Goal: Task Accomplishment & Management: Use online tool/utility

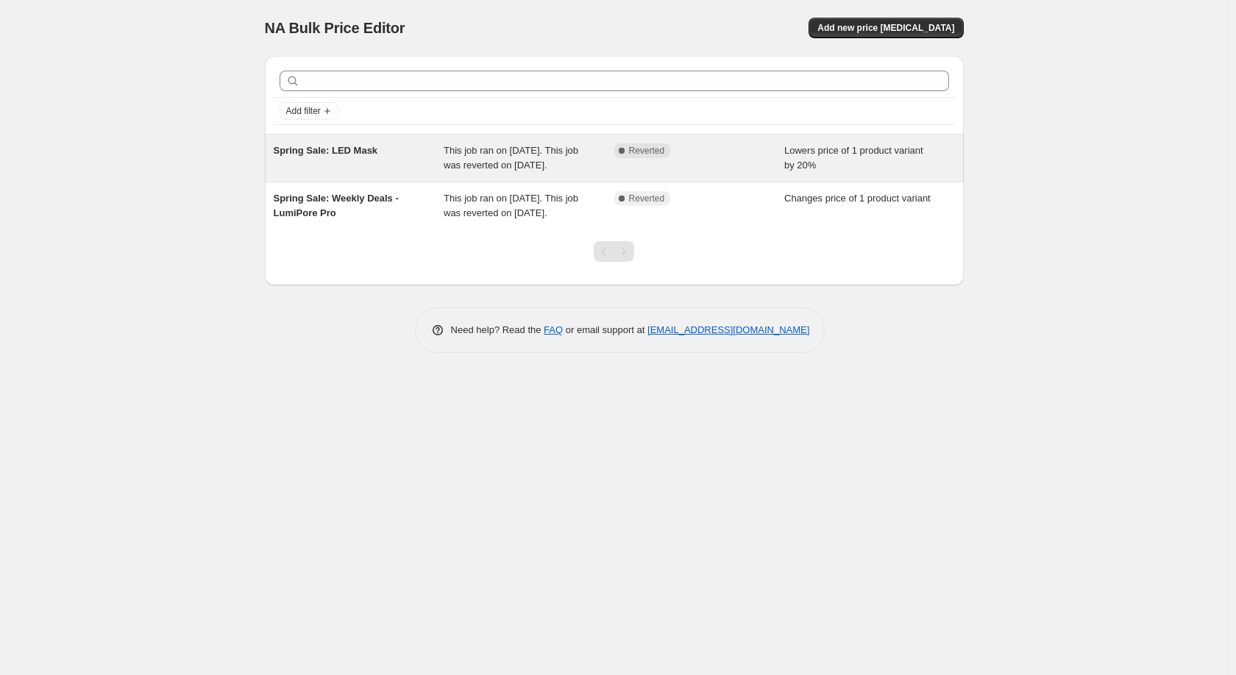
click at [525, 171] on span "This job ran on September 12, 2025. This job was reverted on September 12, 2025." at bounding box center [511, 158] width 135 height 26
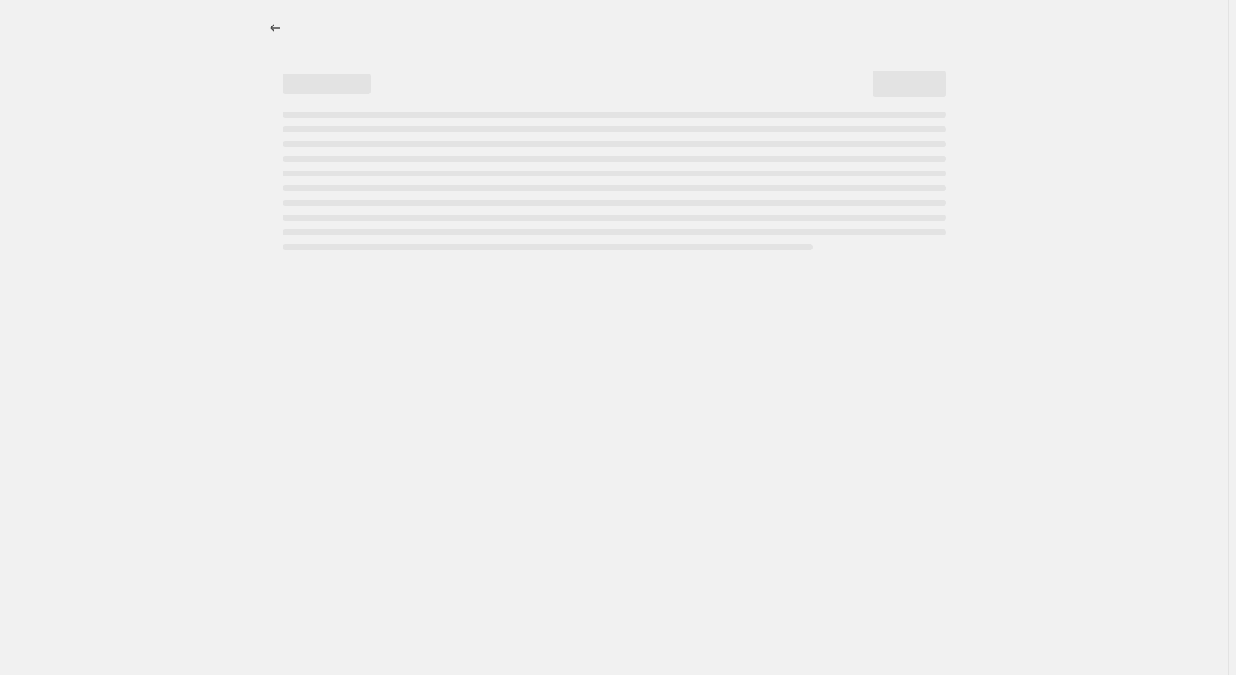
select select "percentage"
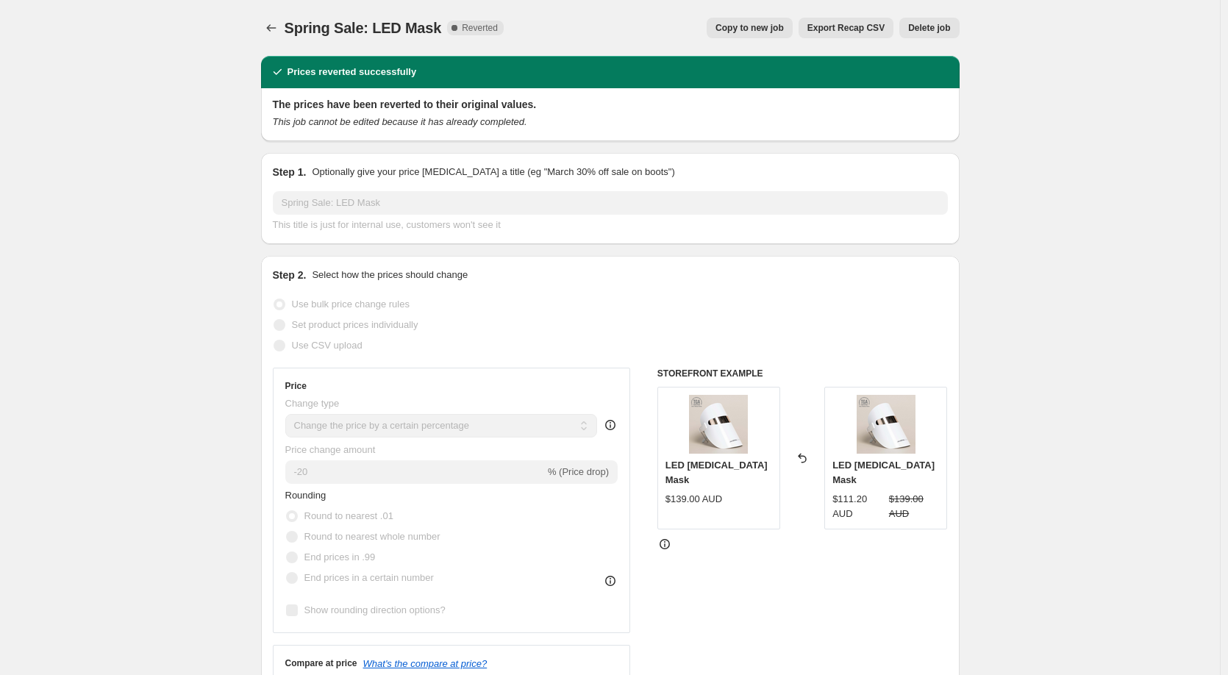
click at [741, 28] on span "Copy to new job" at bounding box center [750, 28] width 68 height 12
select select "percentage"
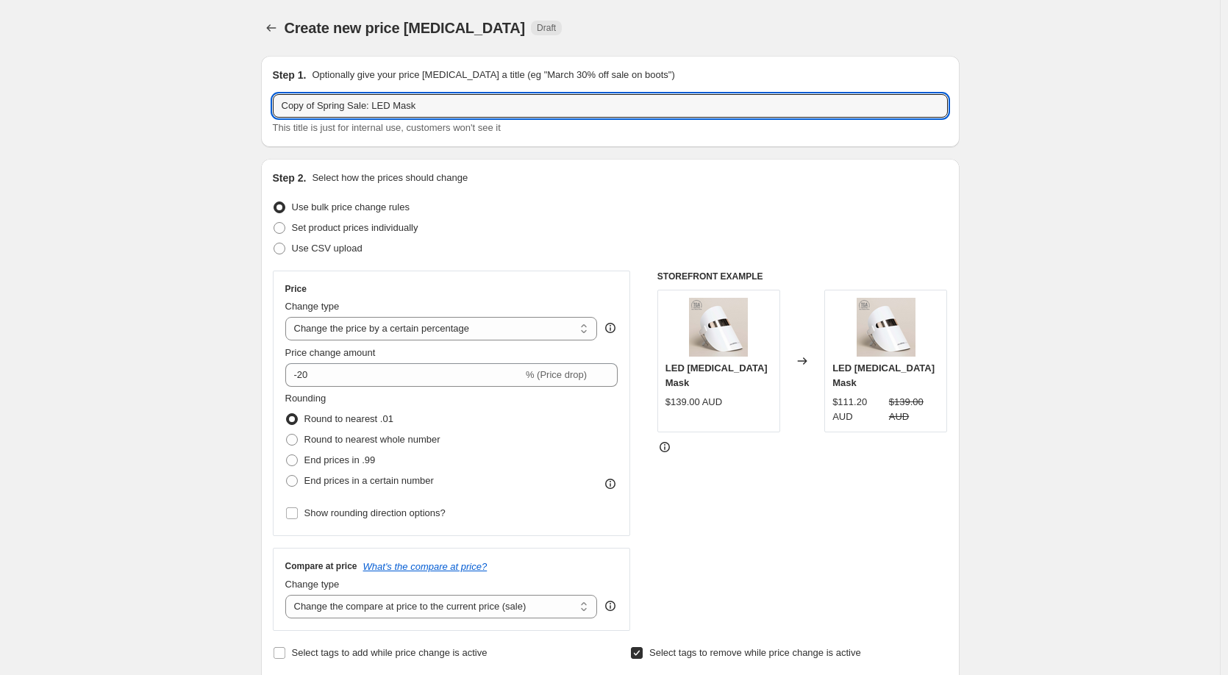
drag, startPoint x: 323, startPoint y: 105, endPoint x: 266, endPoint y: 107, distance: 56.7
click at [266, 107] on div "Step 1. Optionally give your price change job a title (eg "March 30% off sale o…" at bounding box center [610, 101] width 699 height 91
click at [427, 107] on input "Spring Sale: LED Mask" at bounding box center [610, 106] width 675 height 24
click at [331, 113] on input "Spring Sale: LED Mask" at bounding box center [610, 106] width 675 height 24
type input "Spring Sale Week 2: LED Mask"
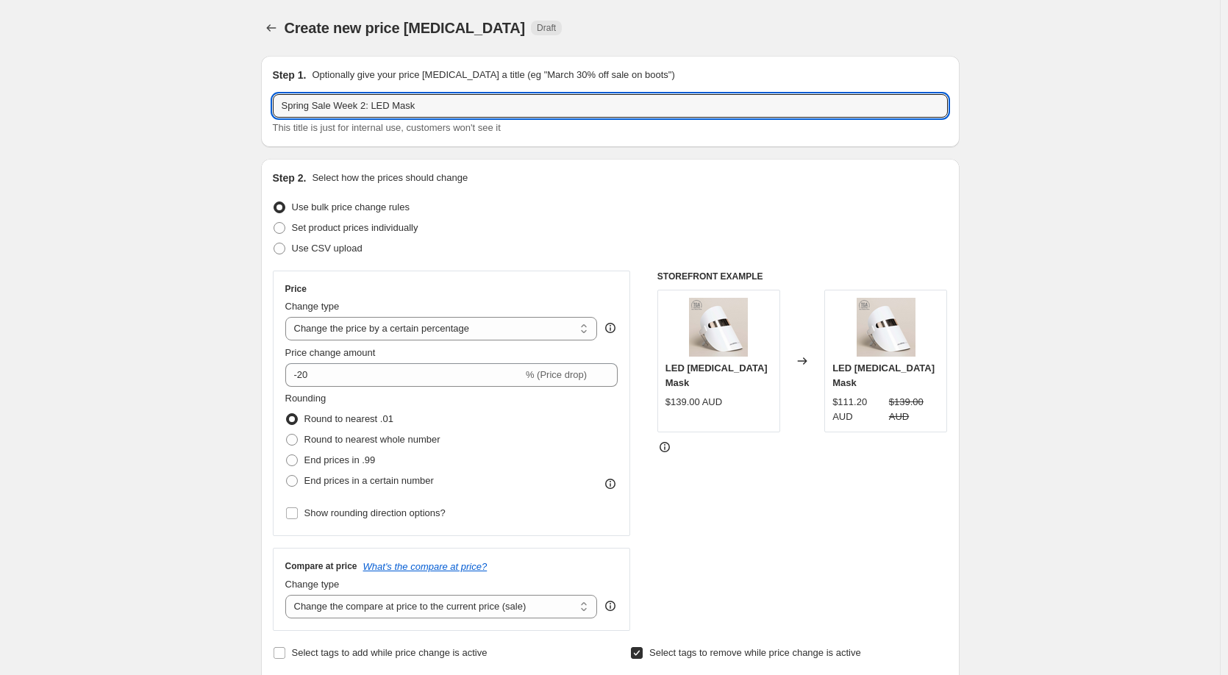
click at [460, 166] on div "Step 2. Select how the prices should change Use bulk price change rules Set pro…" at bounding box center [610, 458] width 699 height 599
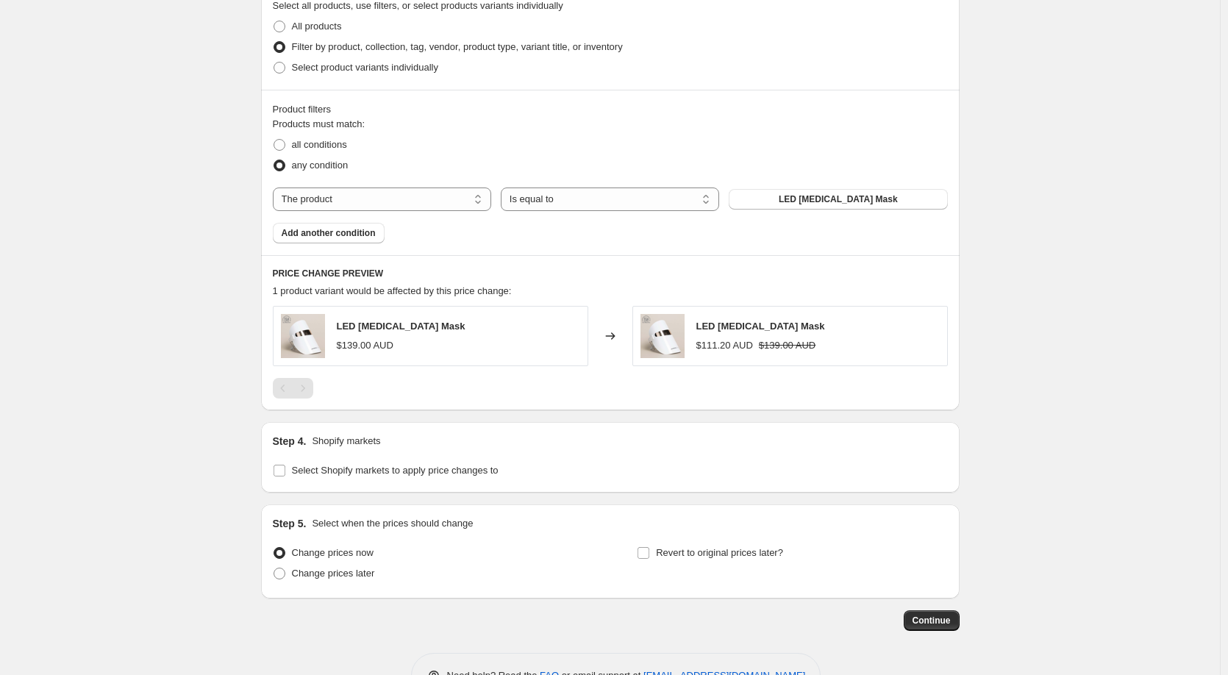
scroll to position [855, 0]
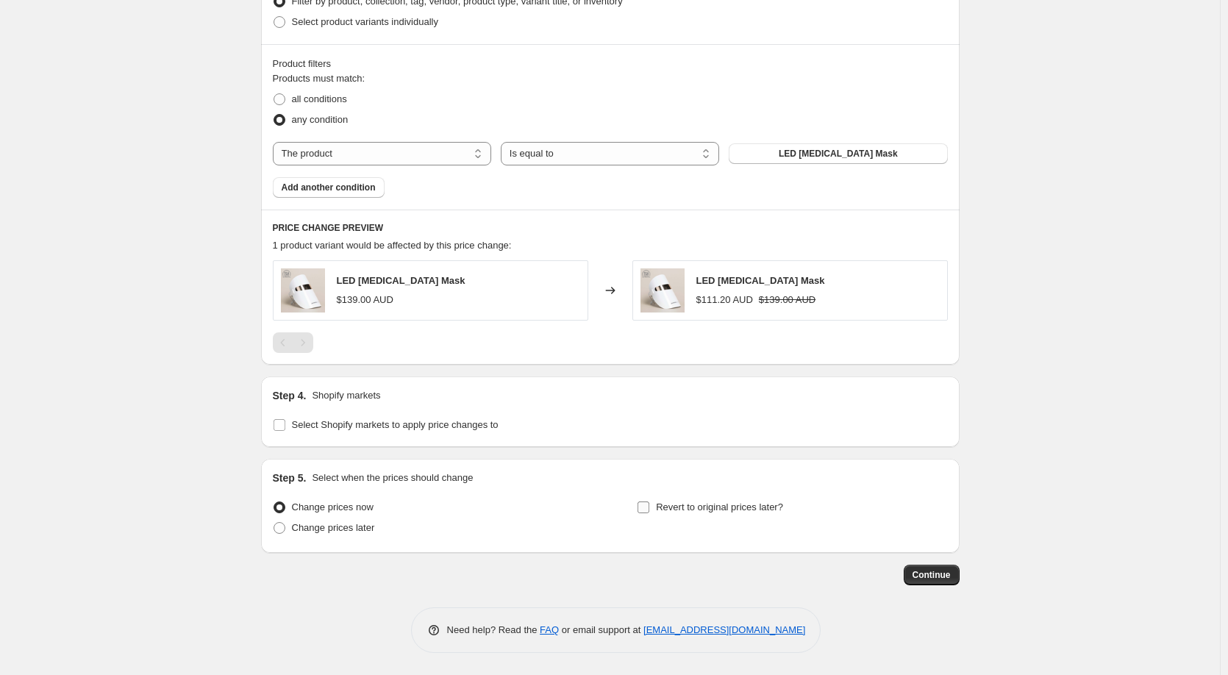
click at [645, 509] on input "Revert to original prices later?" at bounding box center [644, 508] width 12 height 12
checkbox input "true"
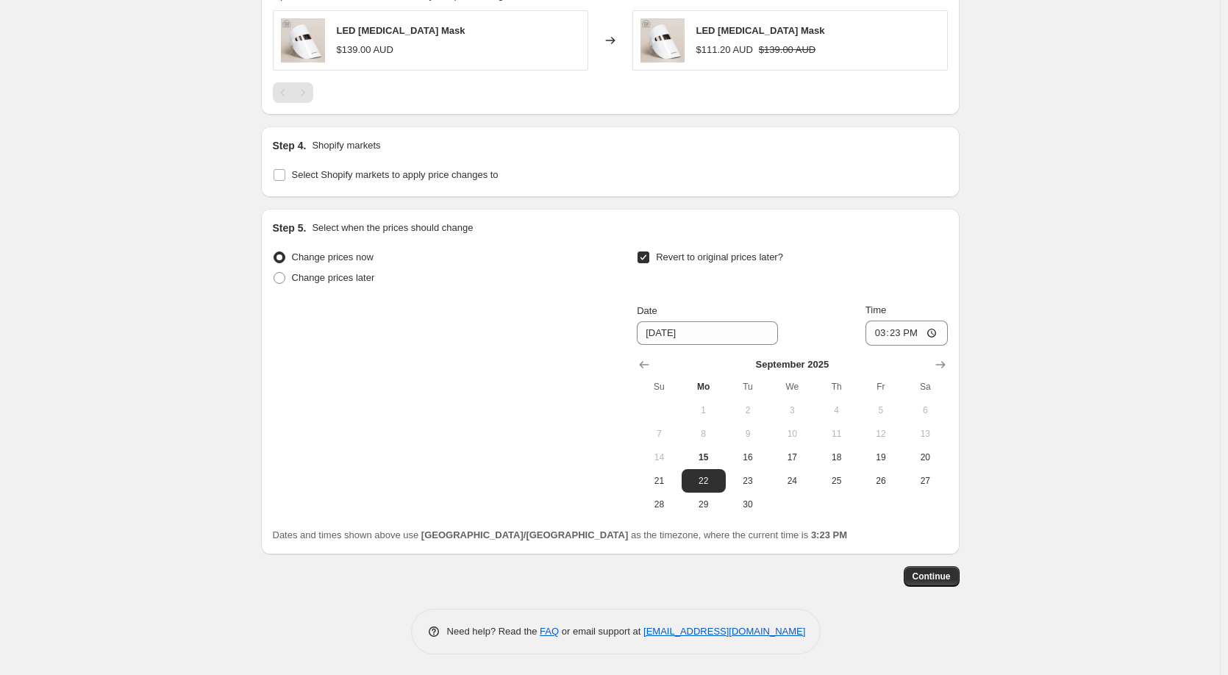
scroll to position [1107, 0]
click at [679, 332] on input "9/22/2025" at bounding box center [707, 332] width 141 height 24
click at [845, 477] on span "25" at bounding box center [836, 480] width 32 height 12
type input "[DATE]"
click at [899, 330] on input "15:23" at bounding box center [907, 331] width 82 height 25
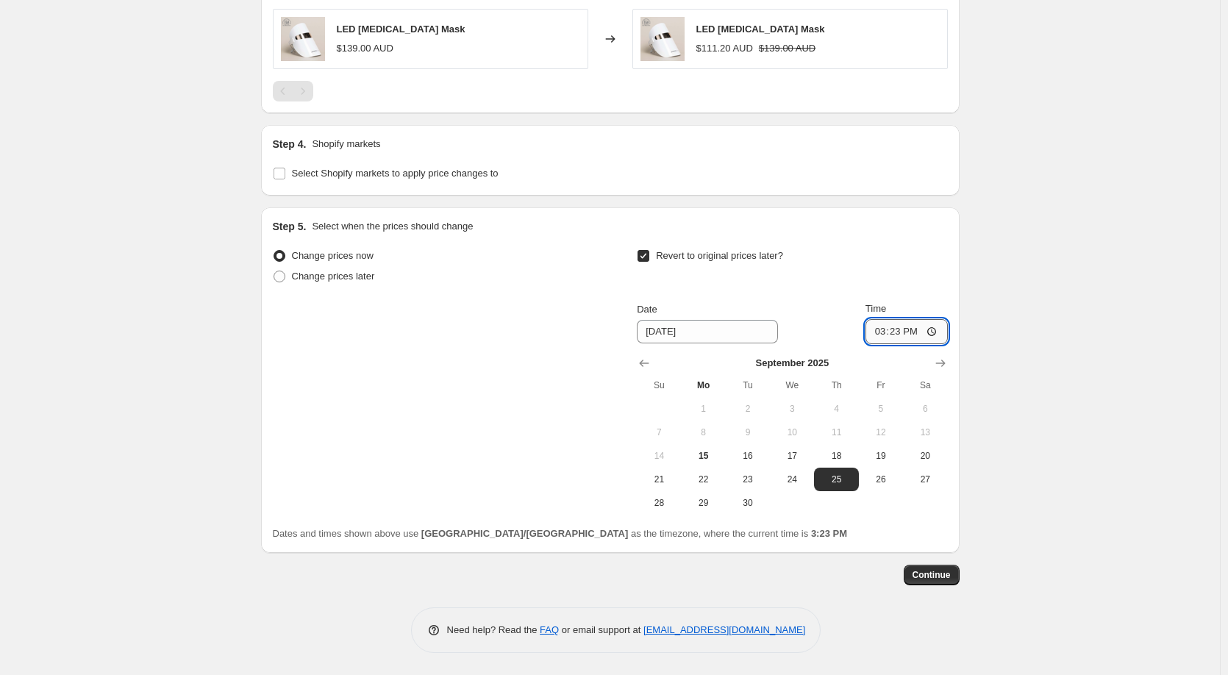
click at [884, 332] on input "15:23" at bounding box center [907, 331] width 82 height 25
click at [882, 330] on input "14:03" at bounding box center [907, 331] width 82 height 25
type input "12:59"
click at [936, 289] on div "Revert to original prices later?" at bounding box center [792, 268] width 310 height 44
click at [927, 574] on span "Continue" at bounding box center [932, 575] width 38 height 12
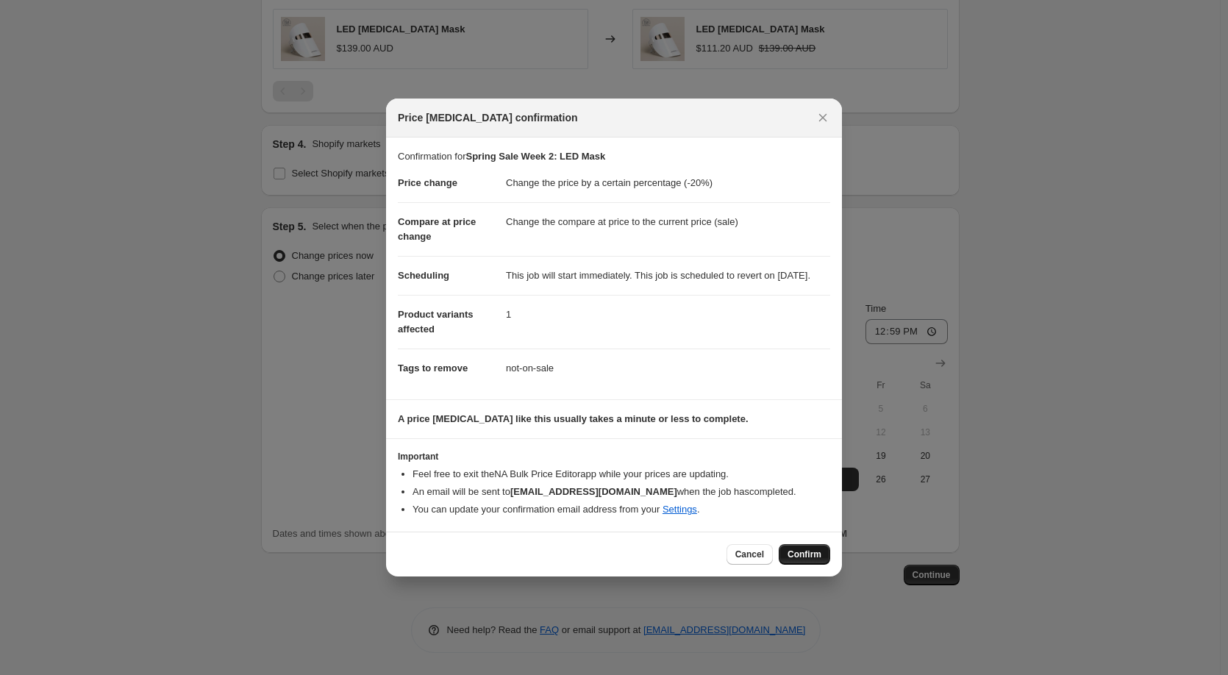
click at [812, 560] on span "Confirm" at bounding box center [805, 555] width 34 height 12
type input "Spring Sale Week 2: LED Mask"
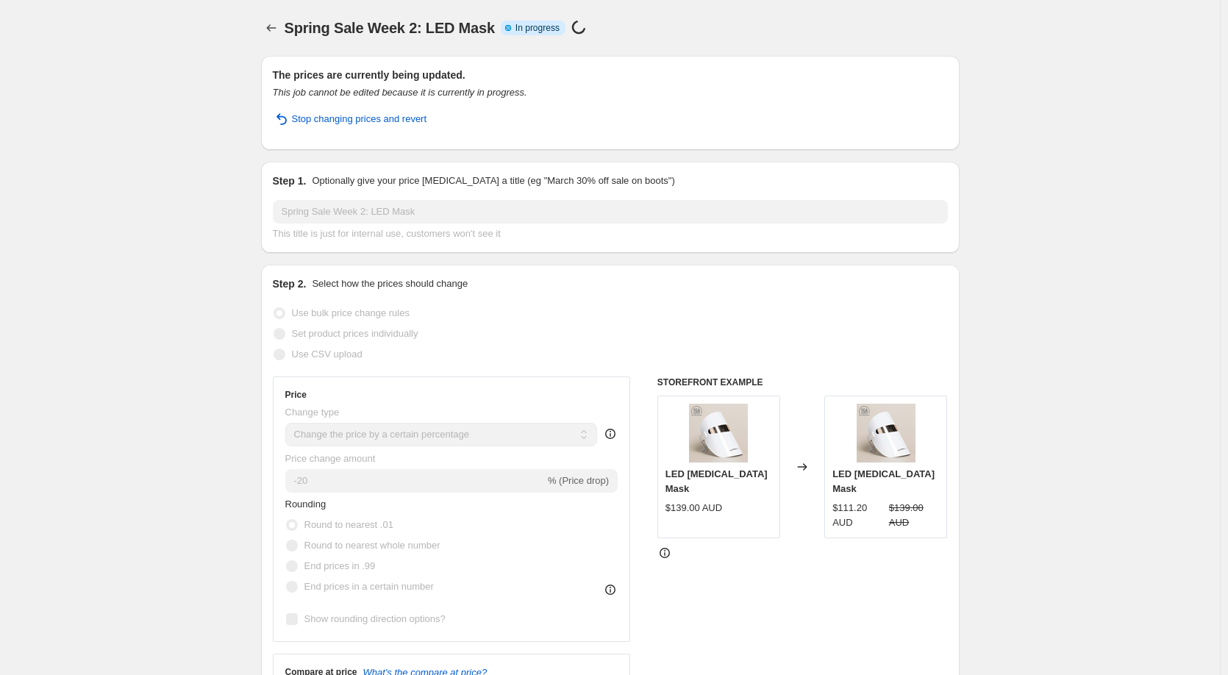
select select "percentage"
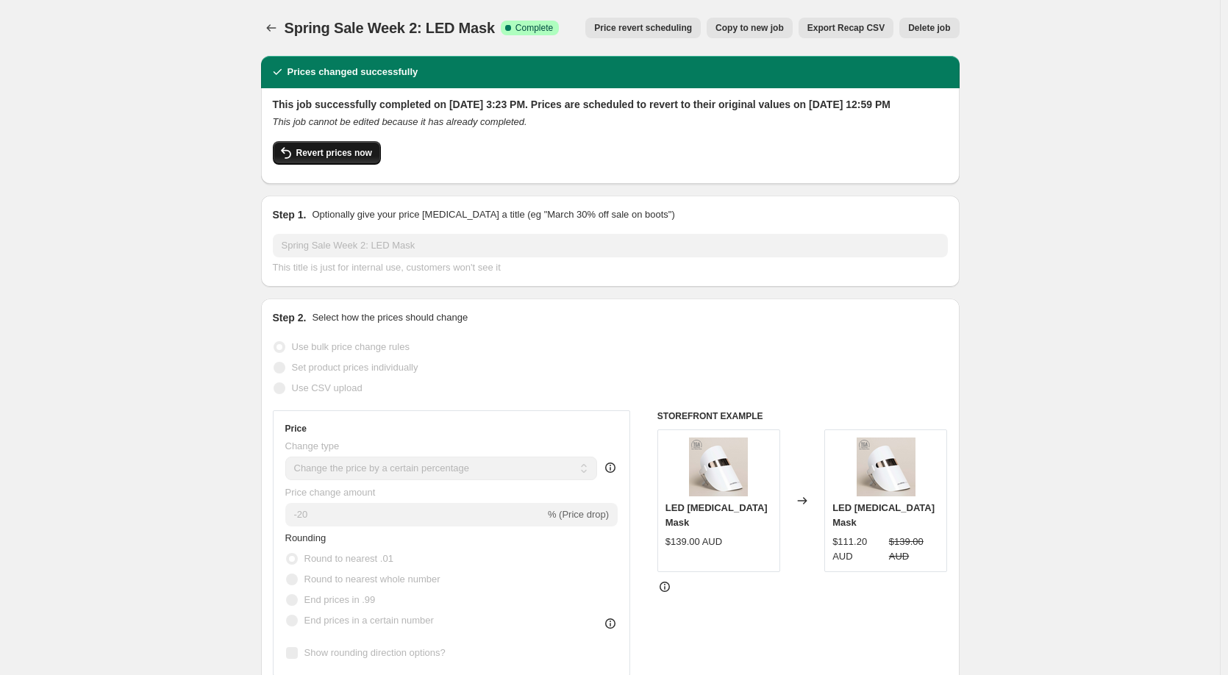
click at [370, 159] on span "Revert prices now" at bounding box center [334, 153] width 76 height 12
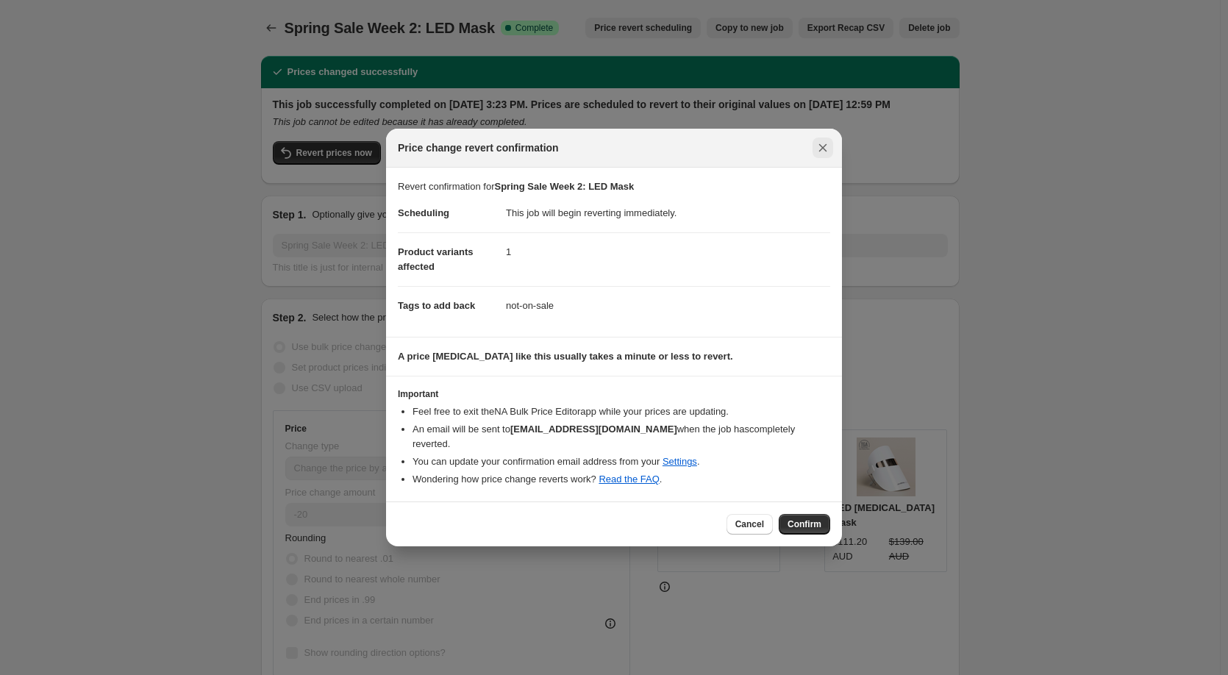
click at [822, 152] on icon "Close" at bounding box center [823, 148] width 8 height 8
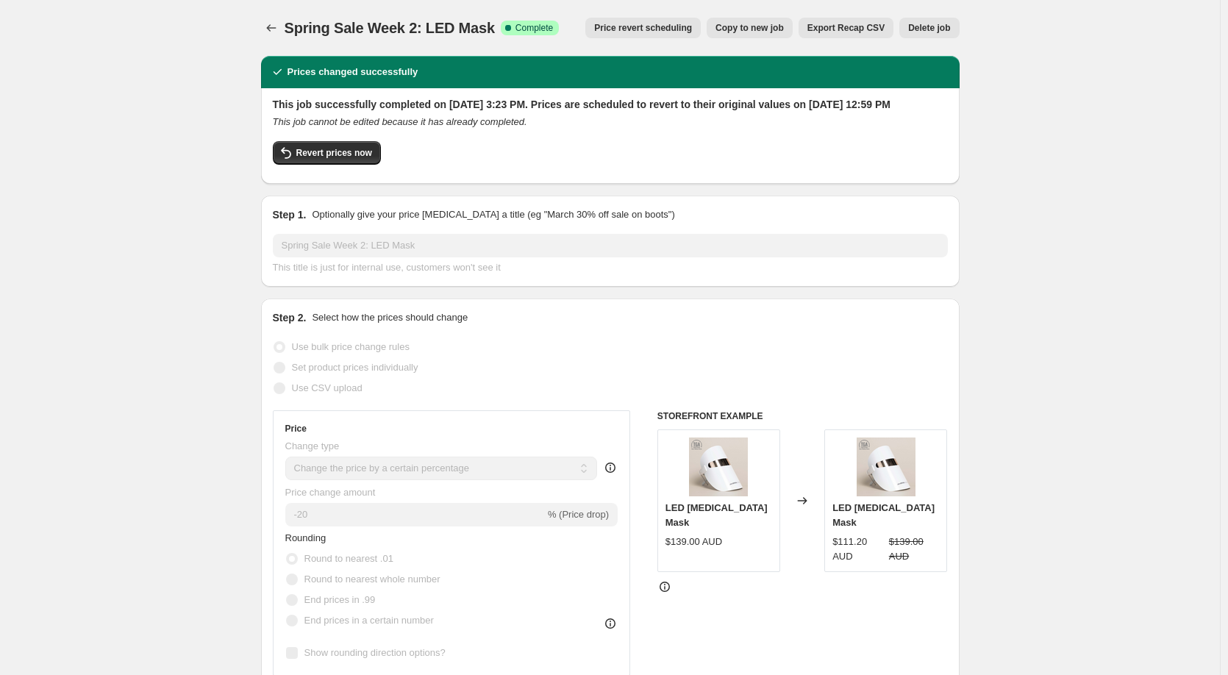
click at [663, 30] on span "Price revert scheduling" at bounding box center [643, 28] width 98 height 12
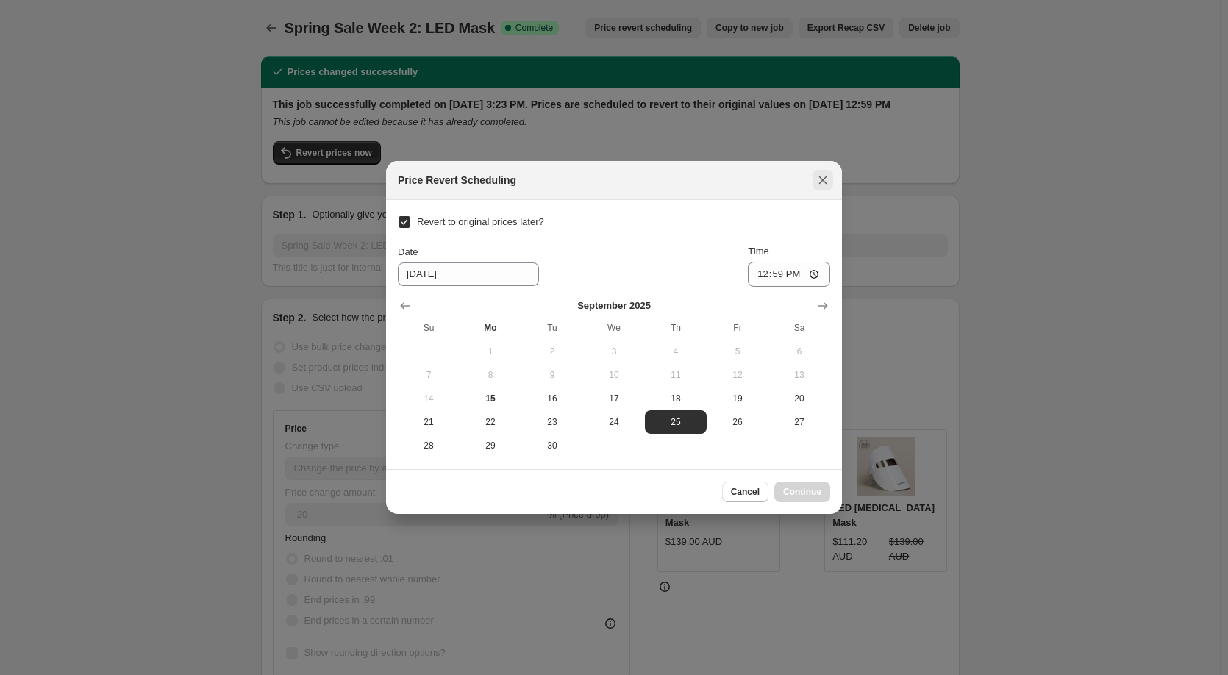
click at [816, 179] on icon "Close" at bounding box center [823, 180] width 15 height 15
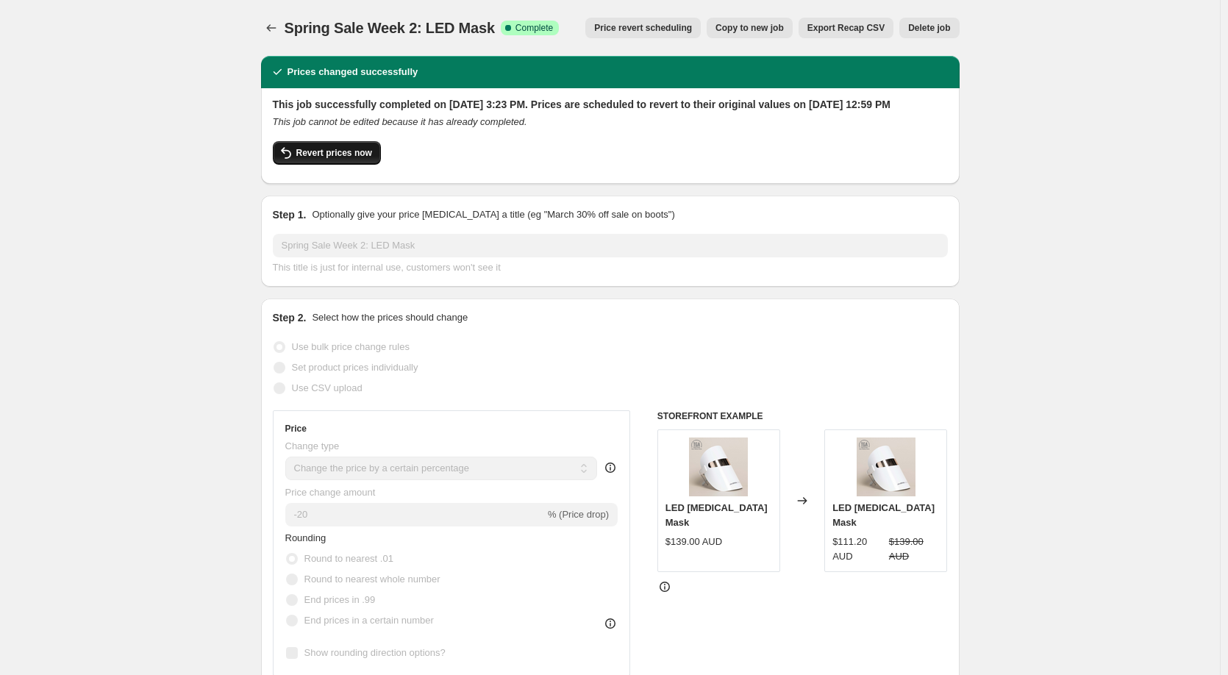
click at [331, 159] on span "Revert prices now" at bounding box center [334, 153] width 76 height 12
checkbox input "false"
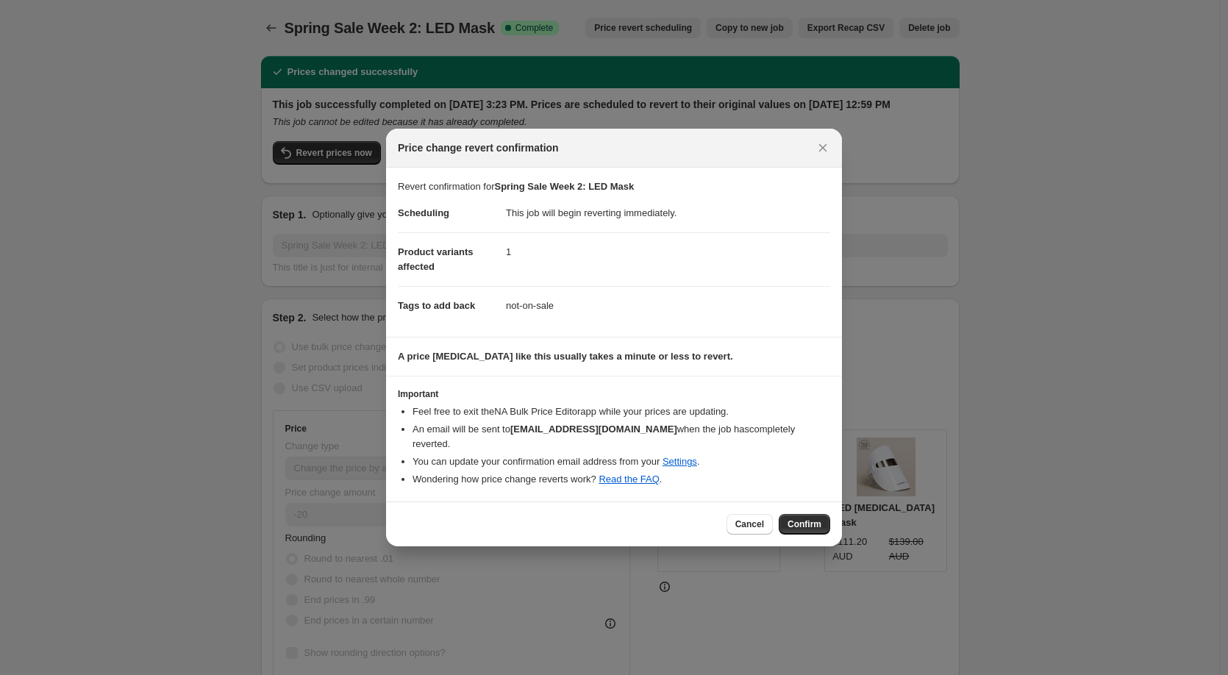
click at [802, 519] on span "Confirm" at bounding box center [805, 525] width 34 height 12
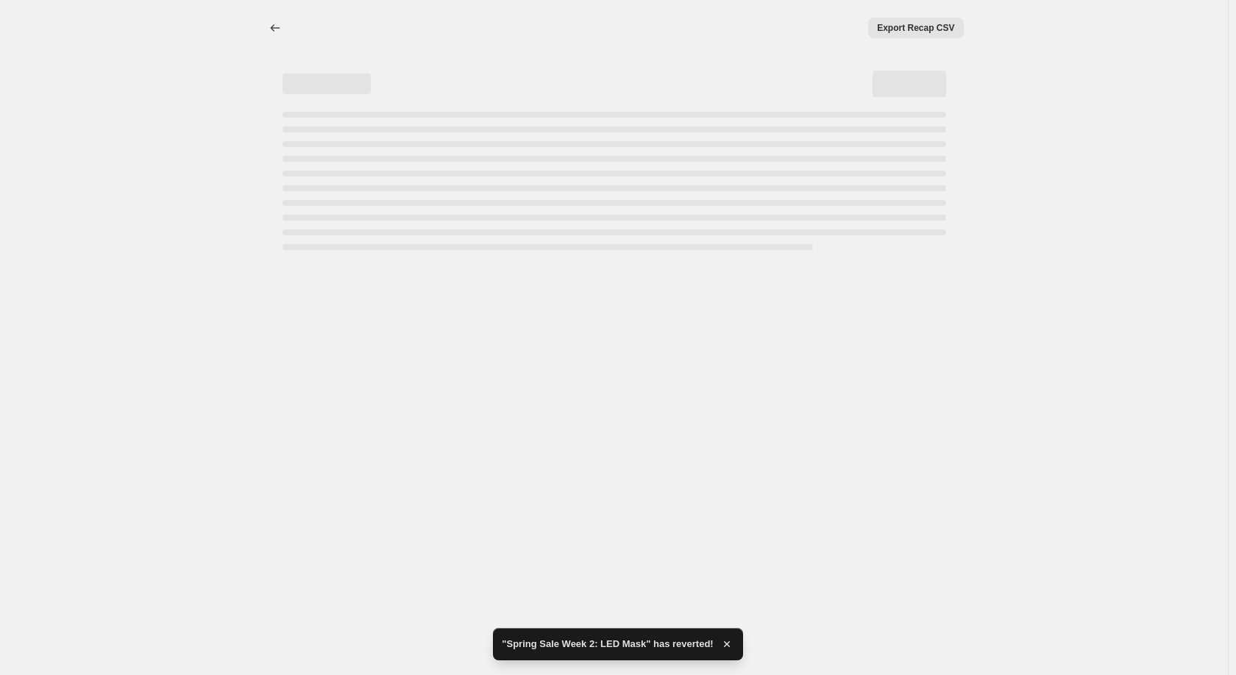
select select "percentage"
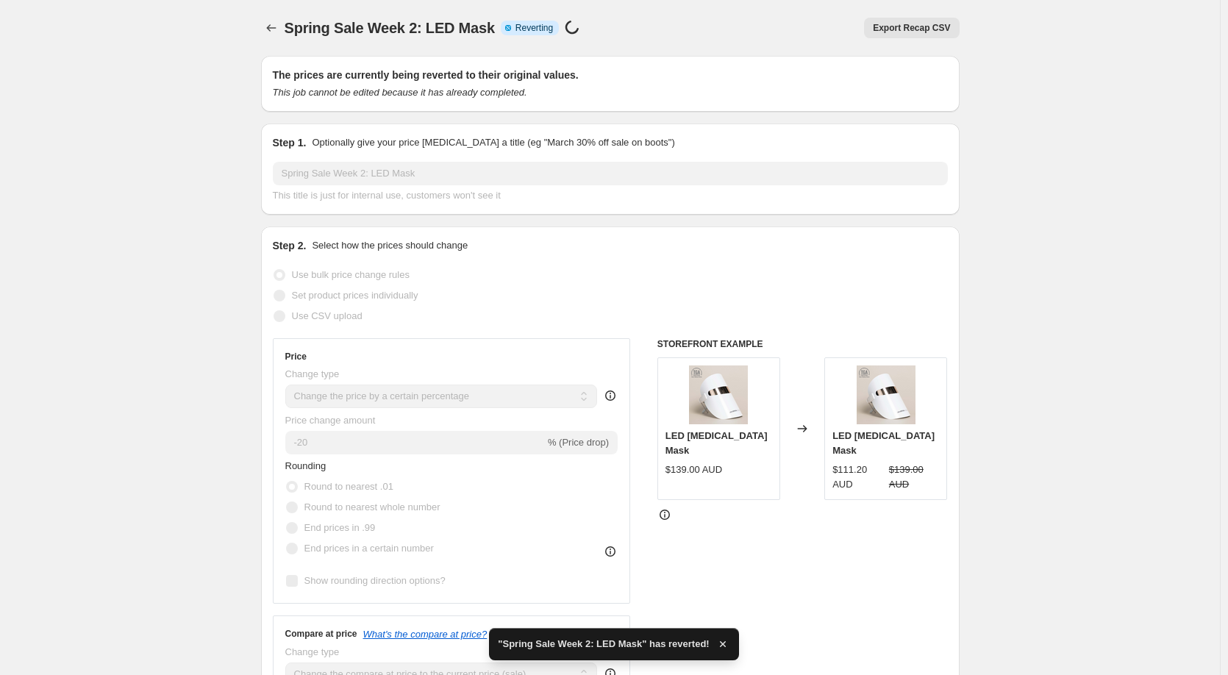
checkbox input "true"
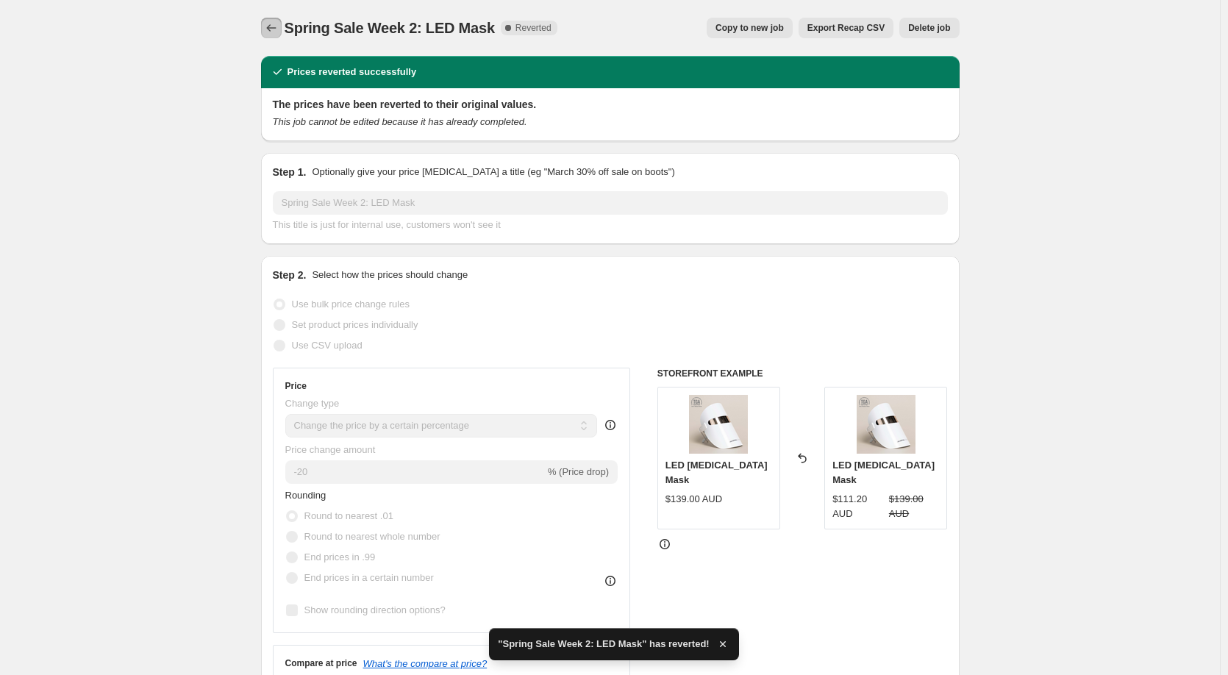
click at [276, 29] on icon "Price change jobs" at bounding box center [271, 28] width 15 height 15
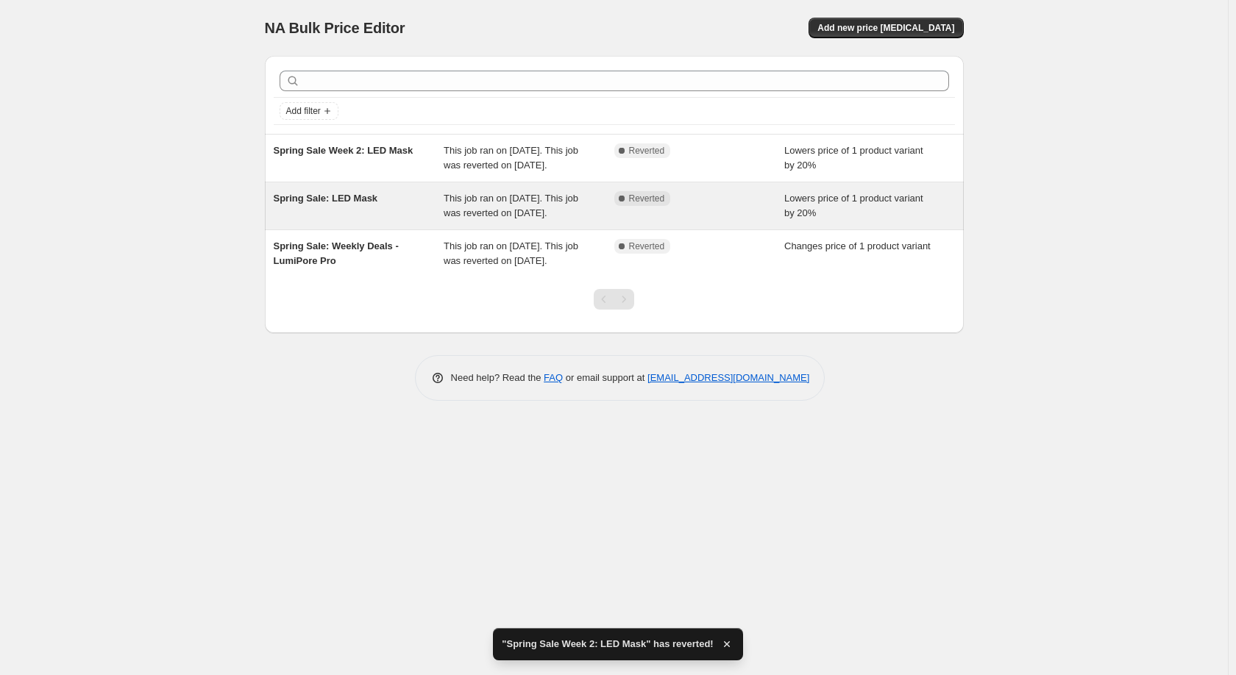
click at [765, 221] on div "Complete Reverted" at bounding box center [699, 205] width 171 height 29
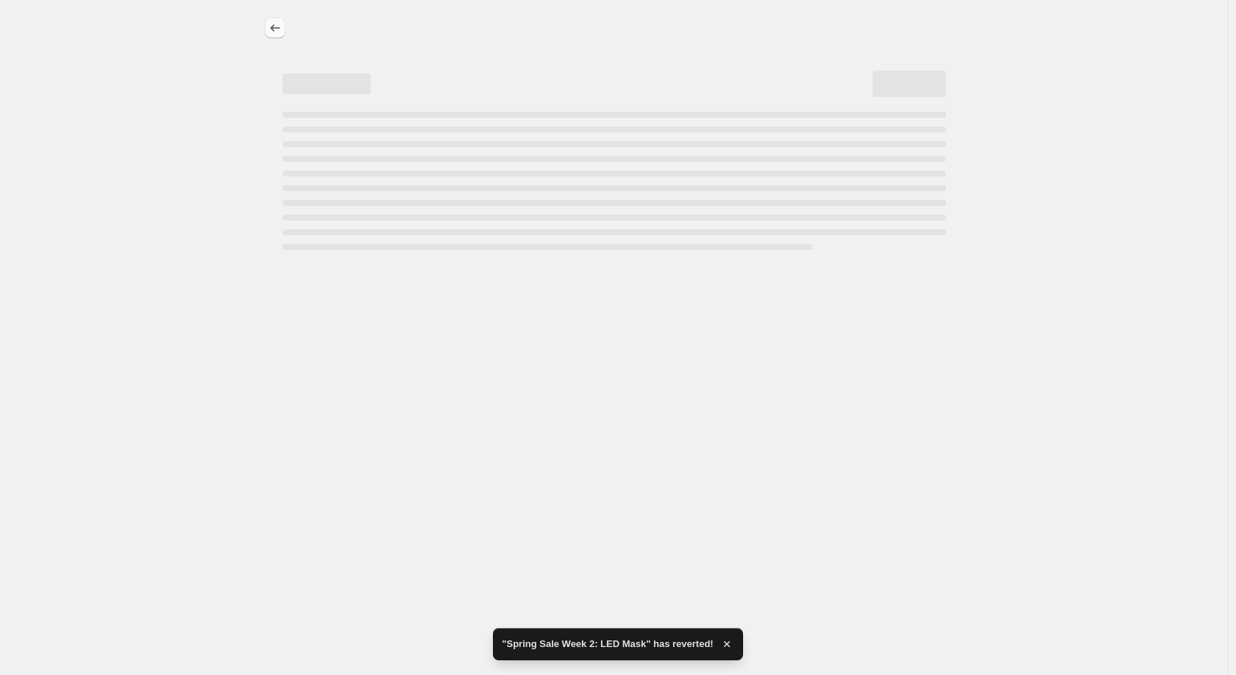
select select "percentage"
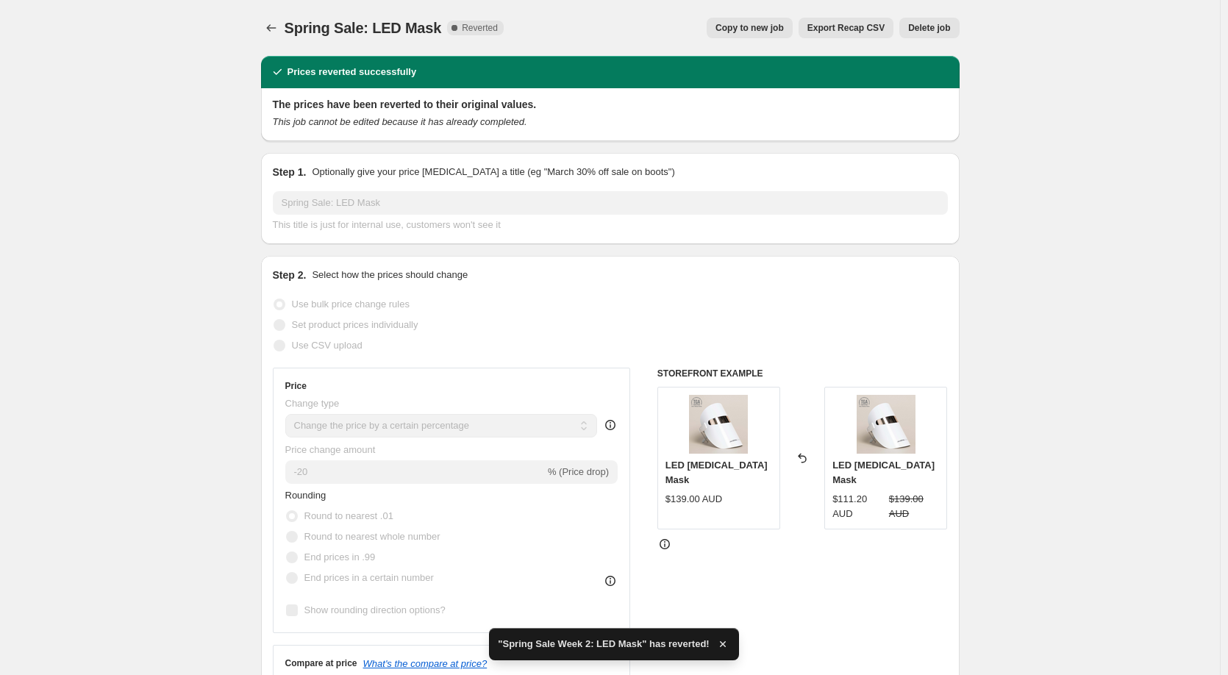
click at [940, 30] on span "Delete job" at bounding box center [929, 28] width 42 height 12
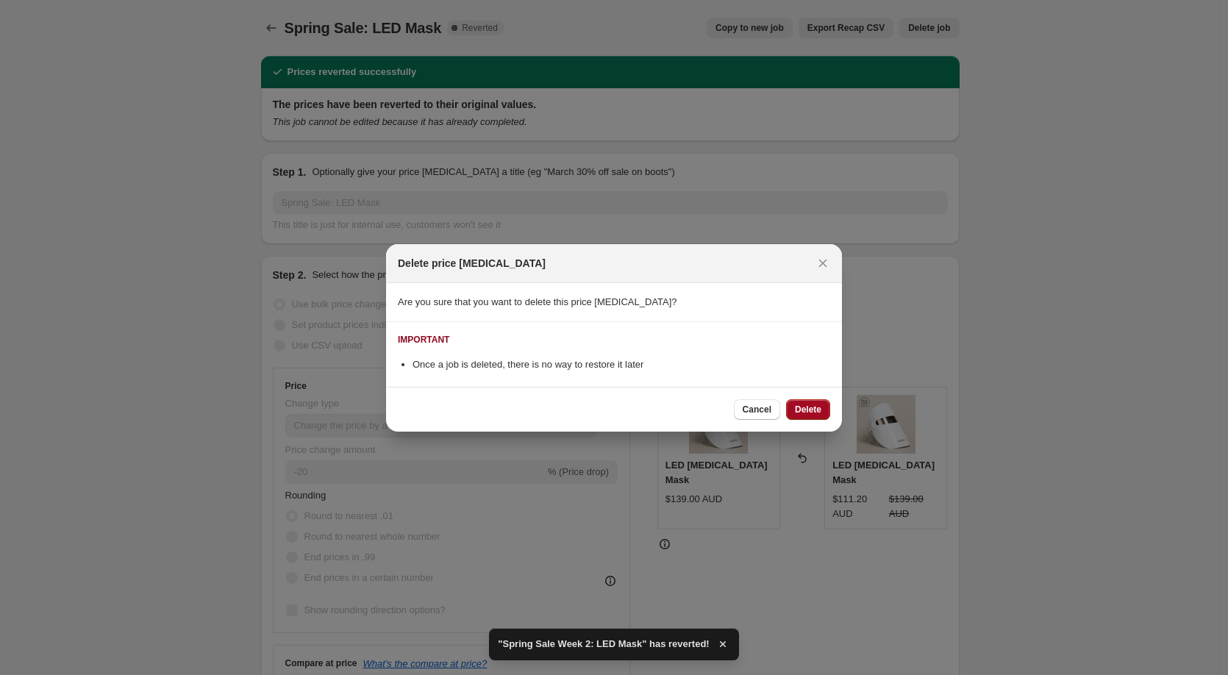
click at [808, 405] on span "Delete" at bounding box center [808, 410] width 26 height 12
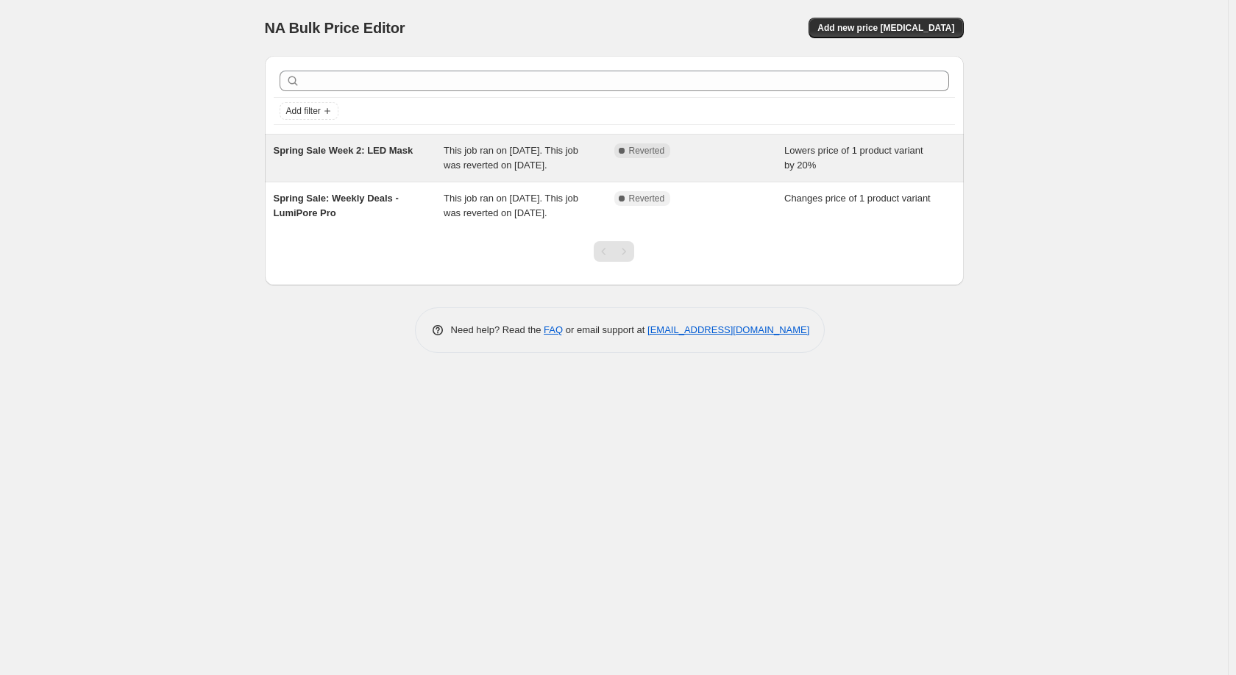
click at [336, 152] on span "Spring Sale Week 2: LED Mask" at bounding box center [344, 150] width 140 height 11
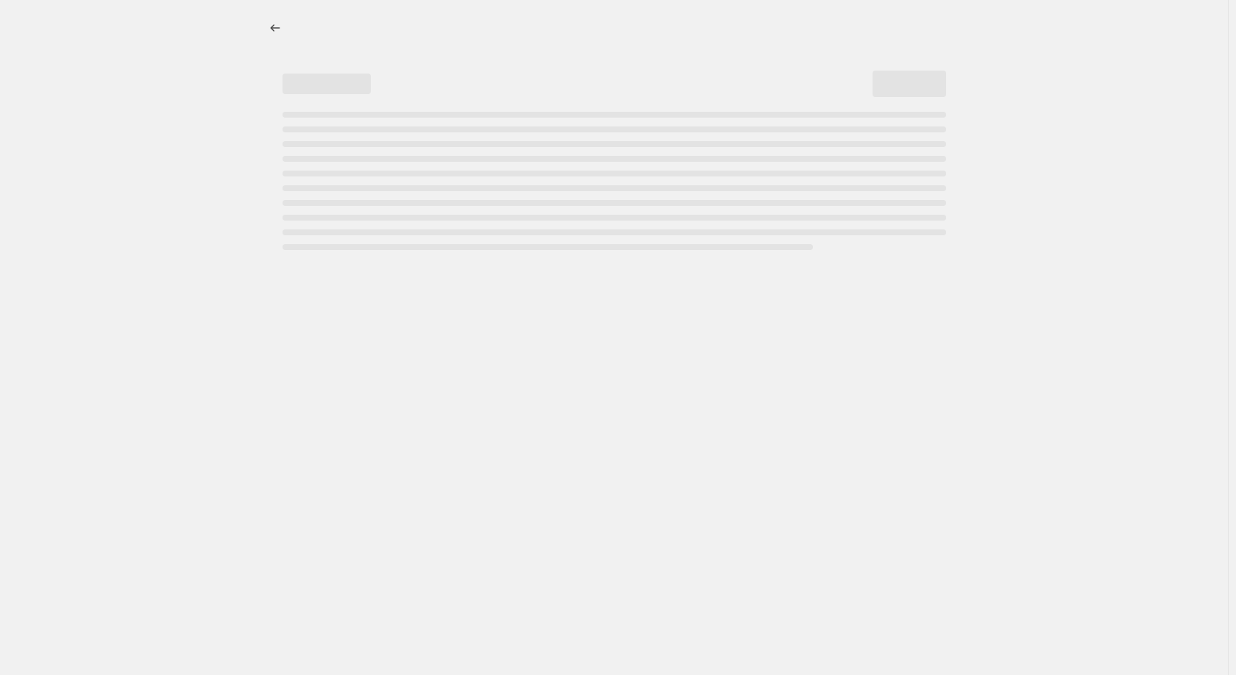
select select "percentage"
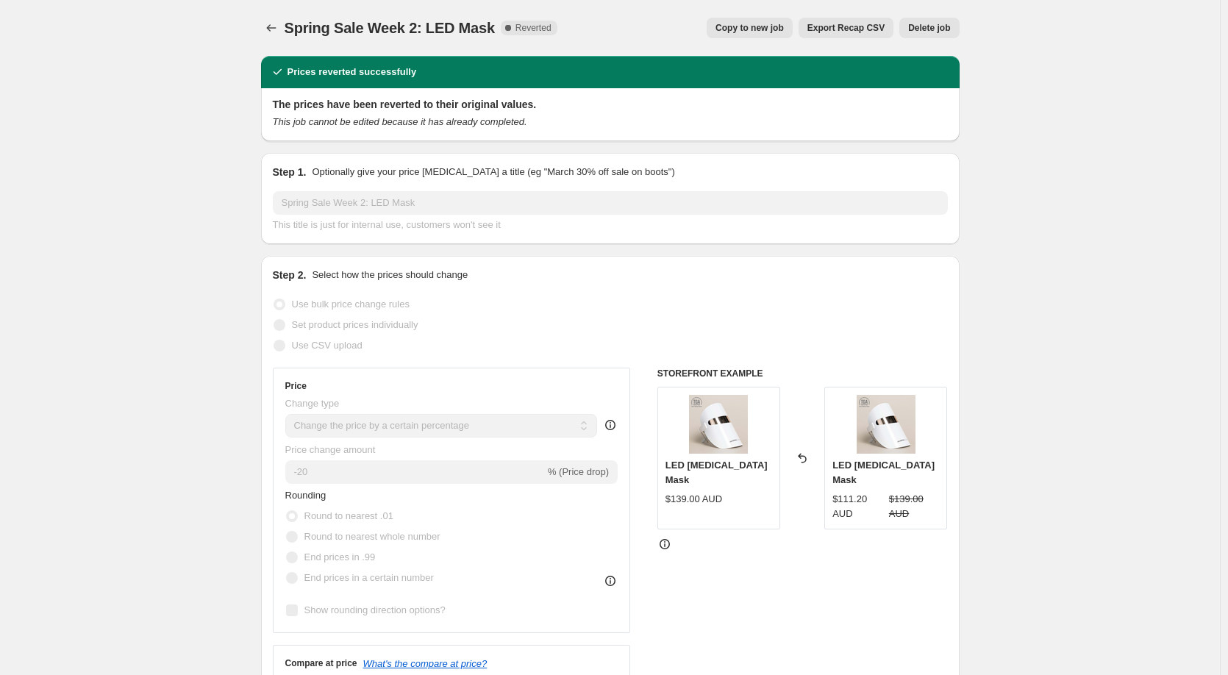
click at [782, 26] on span "Copy to new job" at bounding box center [750, 28] width 68 height 12
select select "percentage"
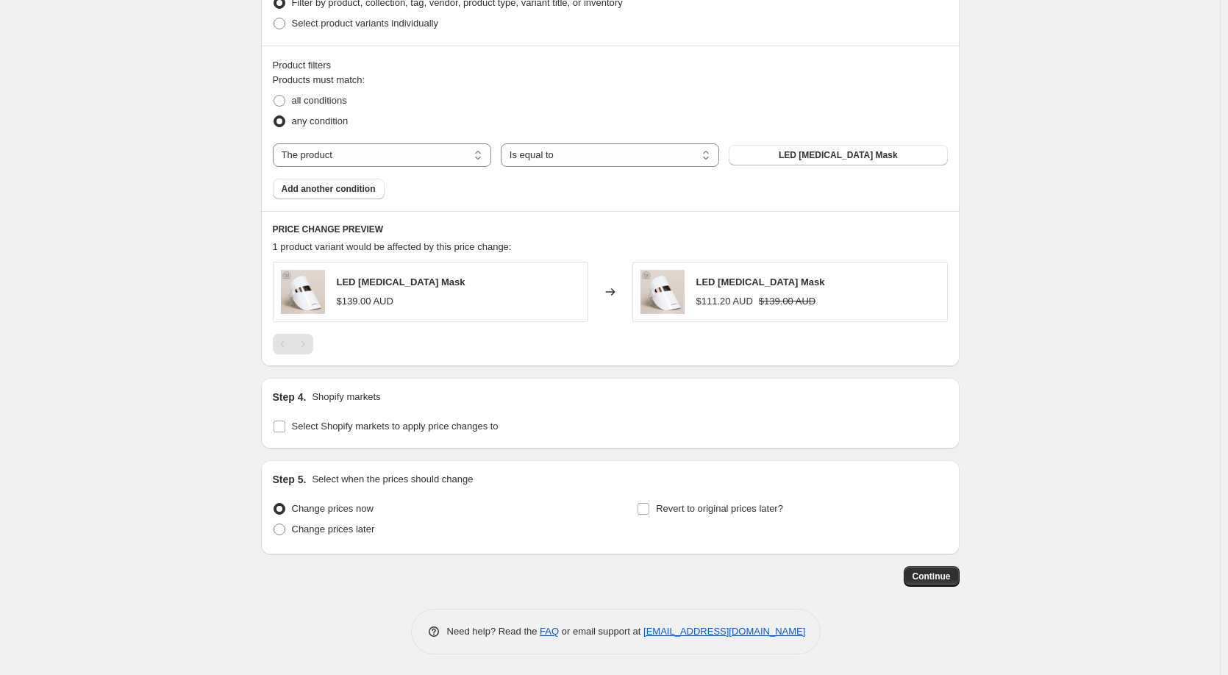
scroll to position [855, 0]
click at [923, 578] on span "Continue" at bounding box center [932, 575] width 38 height 12
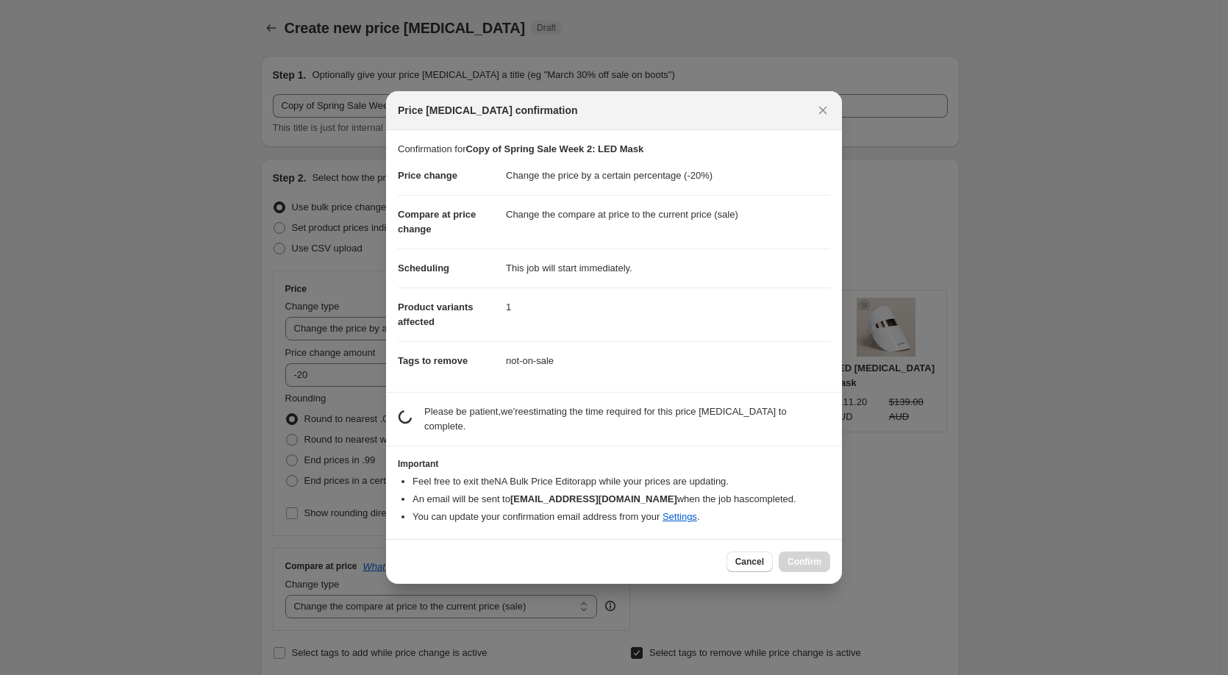
scroll to position [0, 0]
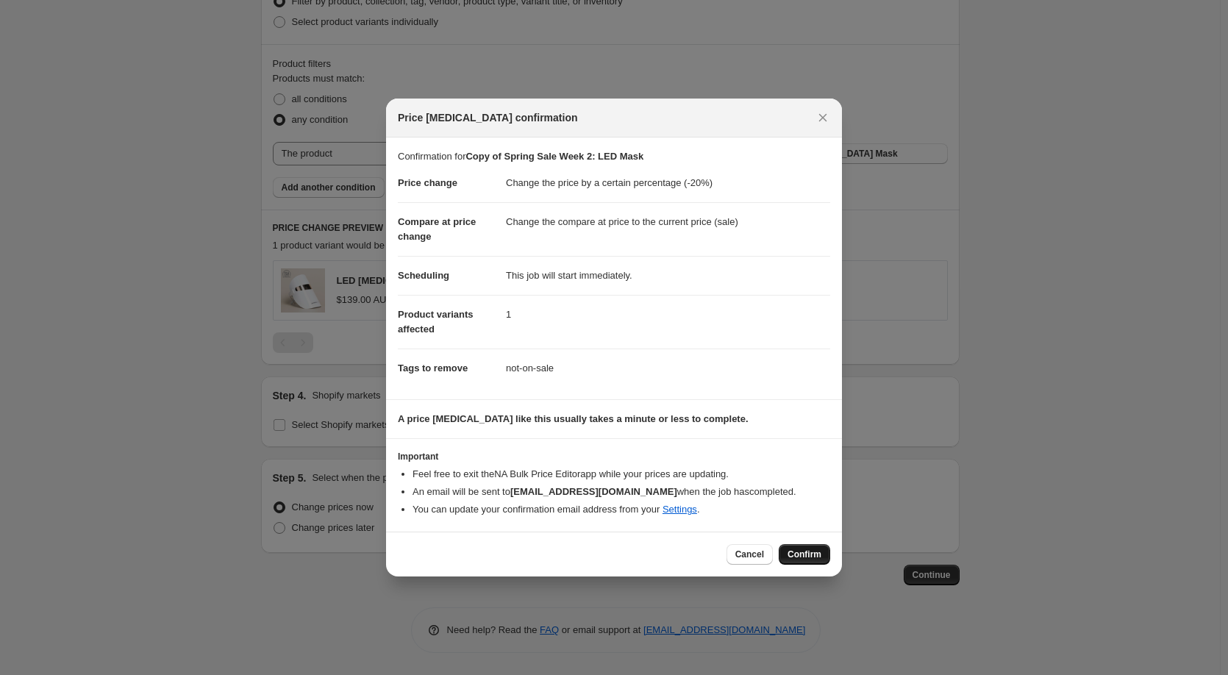
click at [811, 554] on span "Confirm" at bounding box center [805, 555] width 34 height 12
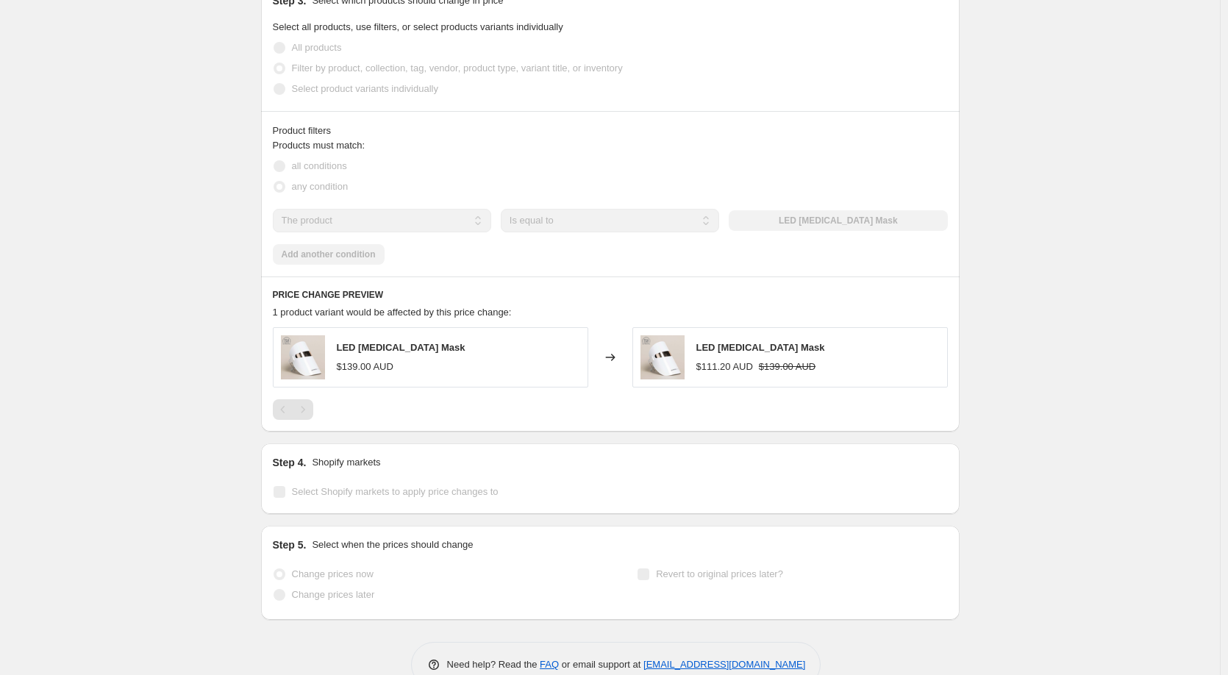
select select "percentage"
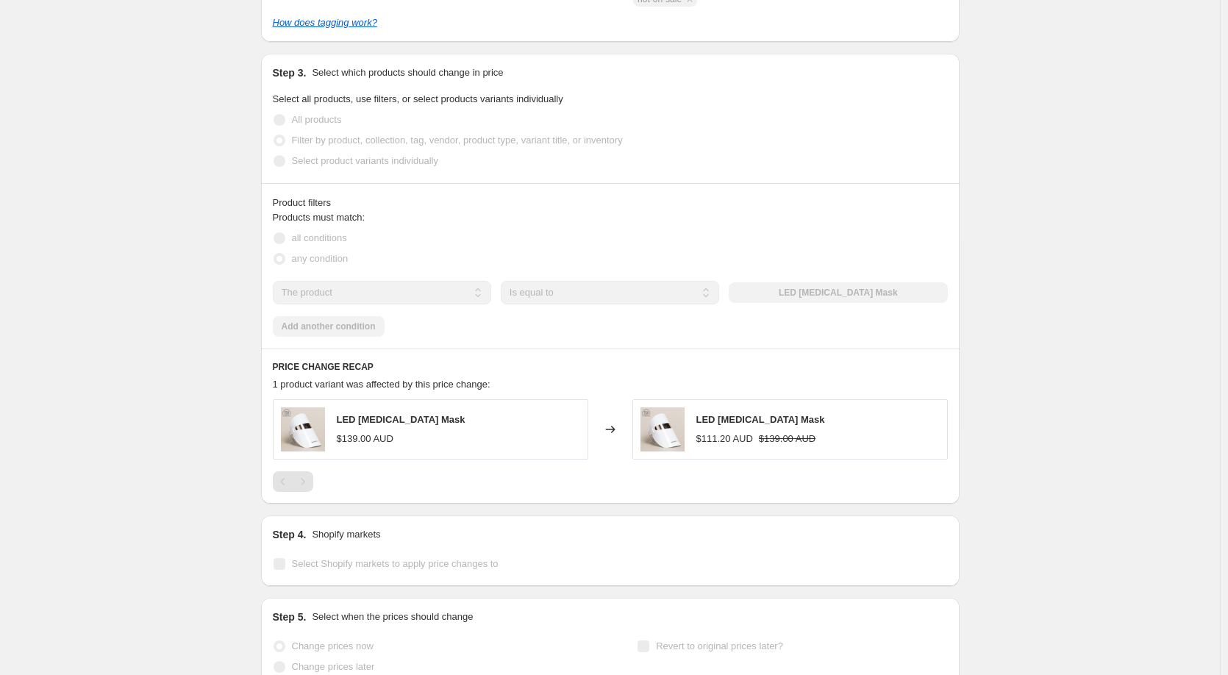
scroll to position [0, 0]
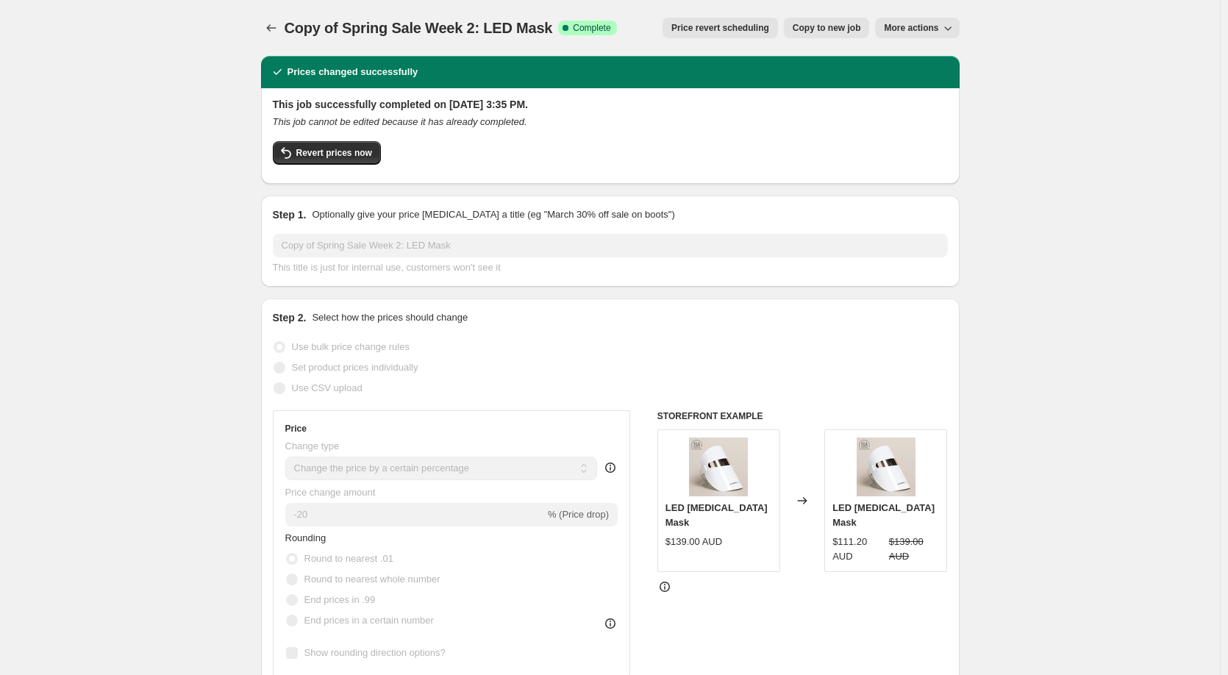
click at [931, 33] on span "More actions" at bounding box center [911, 28] width 54 height 12
click at [926, 84] on span "Delete job" at bounding box center [912, 83] width 43 height 11
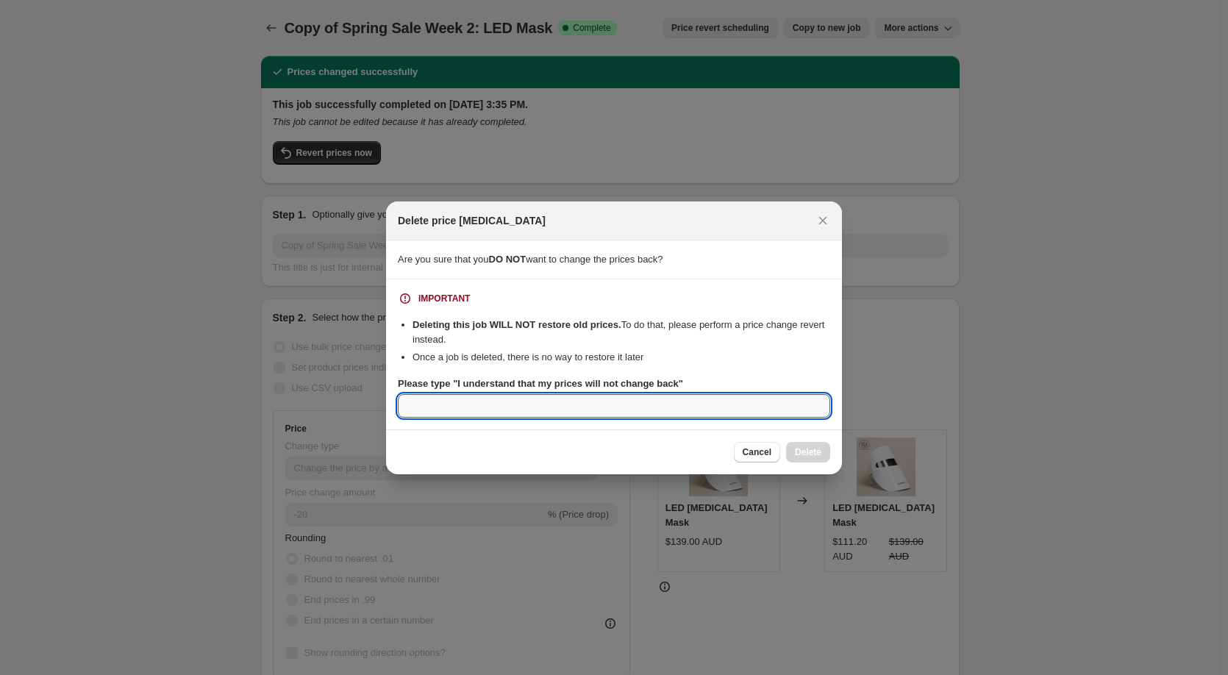
click at [591, 403] on input "Please type "I understand that my prices will not change back"" at bounding box center [614, 406] width 432 height 24
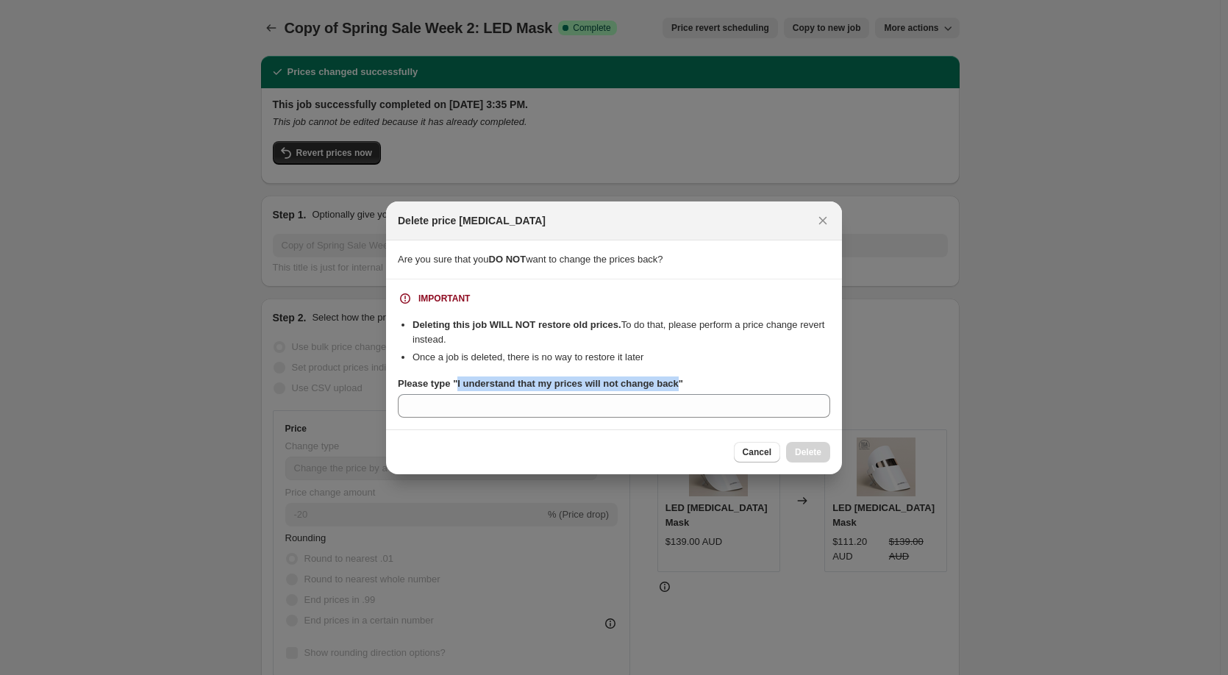
drag, startPoint x: 456, startPoint y: 385, endPoint x: 674, endPoint y: 383, distance: 218.5
click at [674, 383] on b "Please type "I understand that my prices will not change back"" at bounding box center [540, 383] width 285 height 11
copy b "I understand that my prices will not change back"
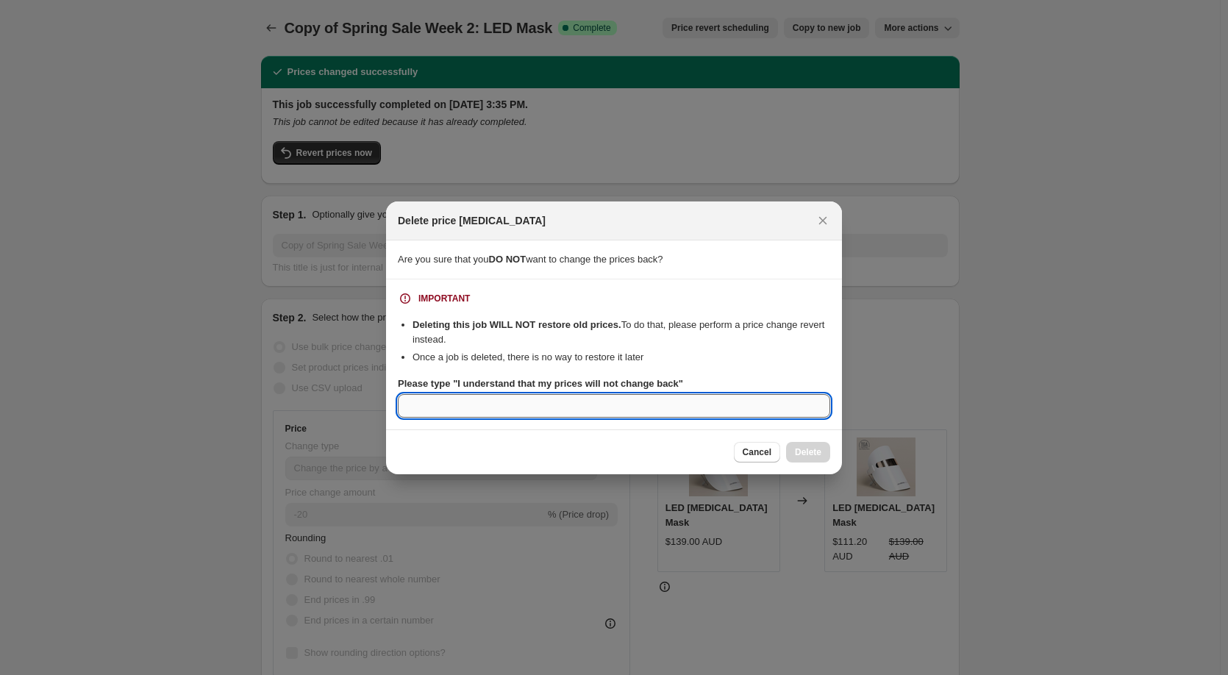
click at [493, 403] on input "Please type "I understand that my prices will not change back"" at bounding box center [614, 406] width 432 height 24
paste input "I understand that my prices will not change back"
type input "I understand that my prices will not change back"
click at [807, 457] on span "Delete" at bounding box center [808, 452] width 26 height 12
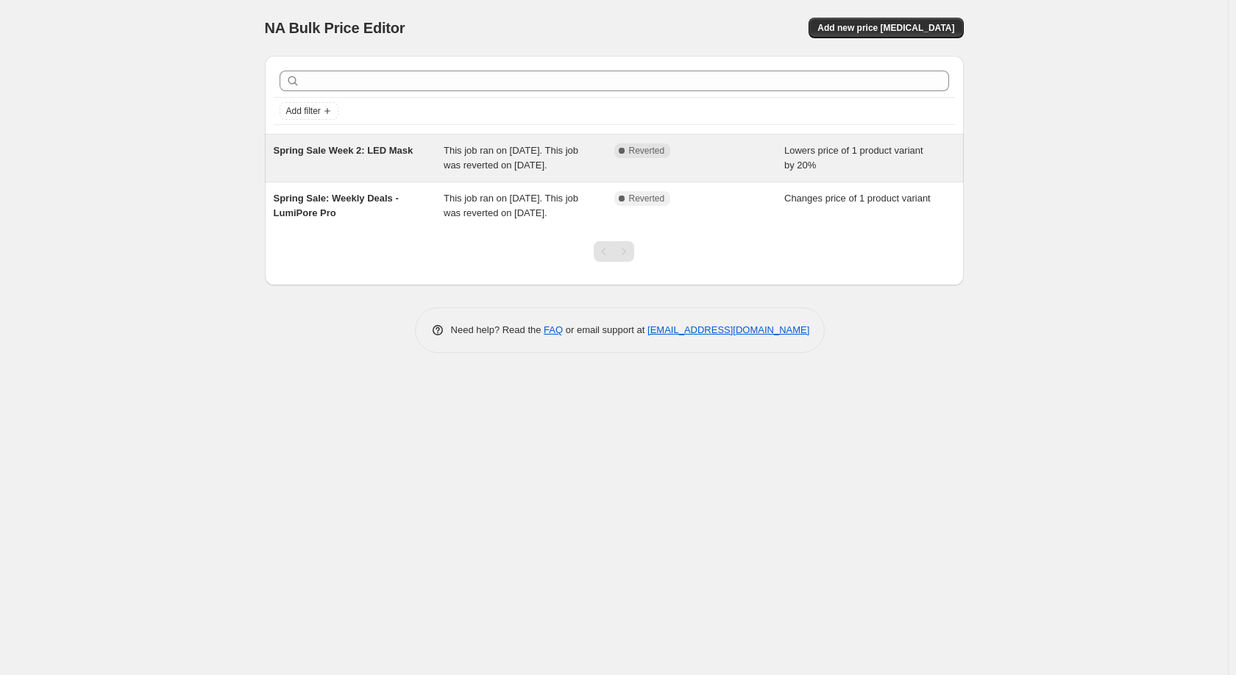
click at [374, 154] on span "Spring Sale Week 2: LED Mask" at bounding box center [344, 150] width 140 height 11
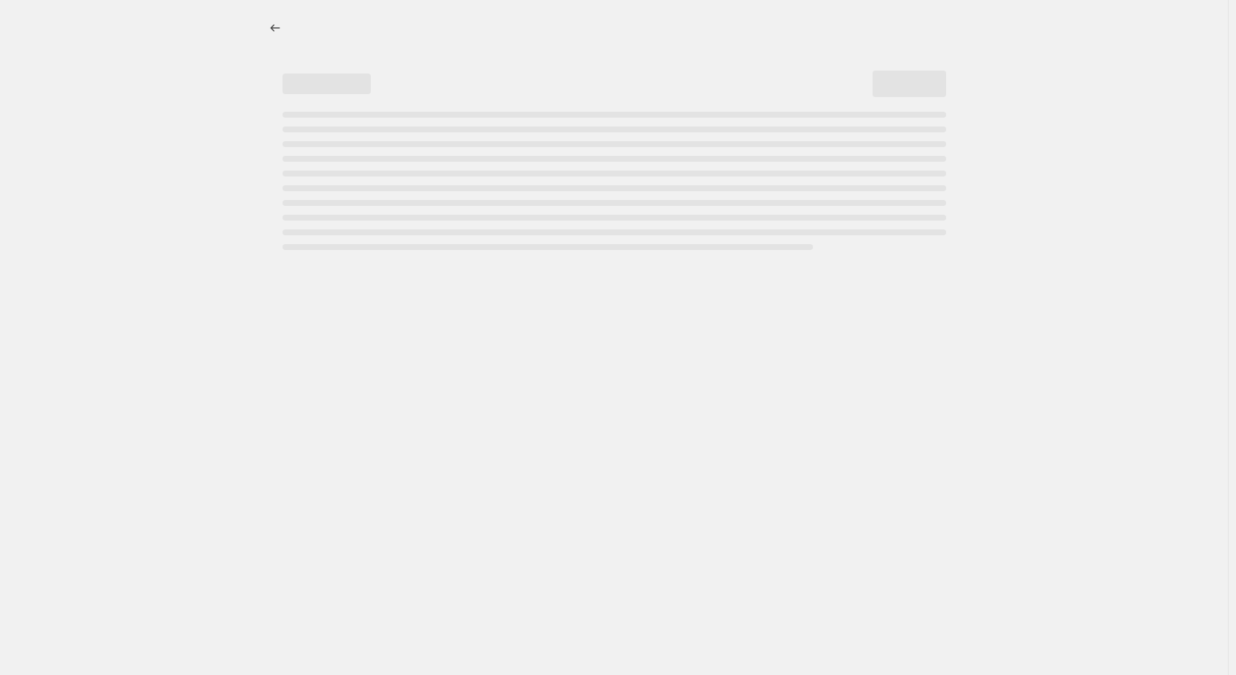
select select "percentage"
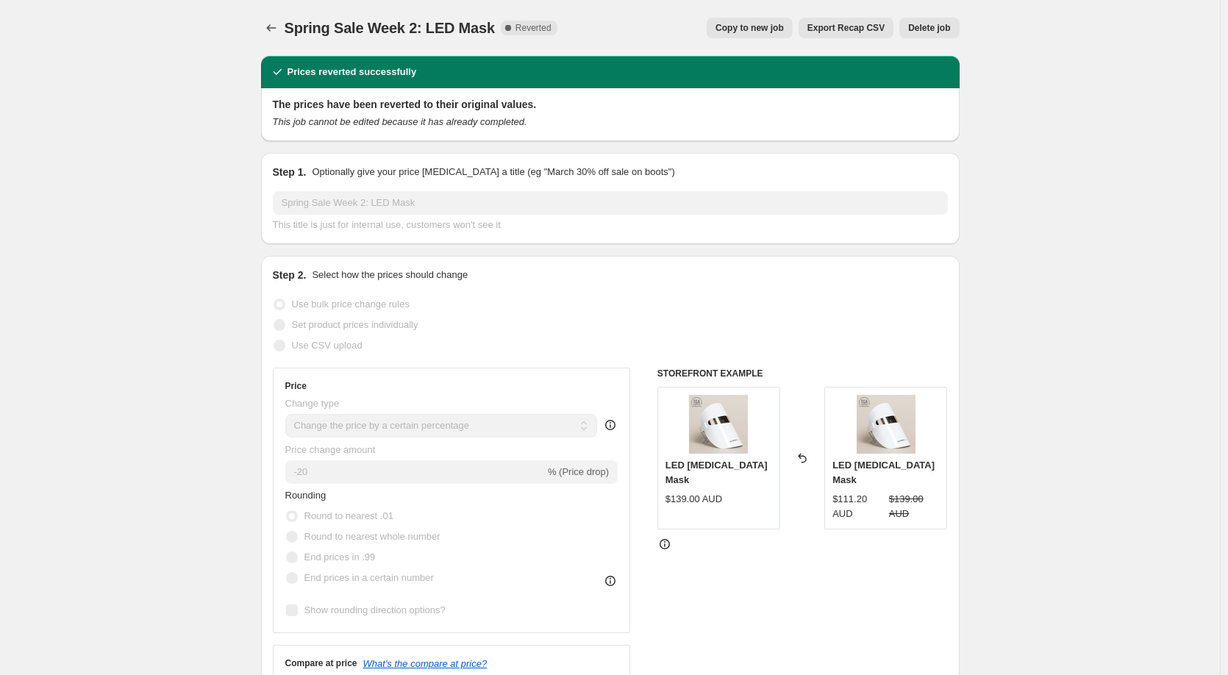
click at [771, 24] on span "Copy to new job" at bounding box center [750, 28] width 68 height 12
select select "percentage"
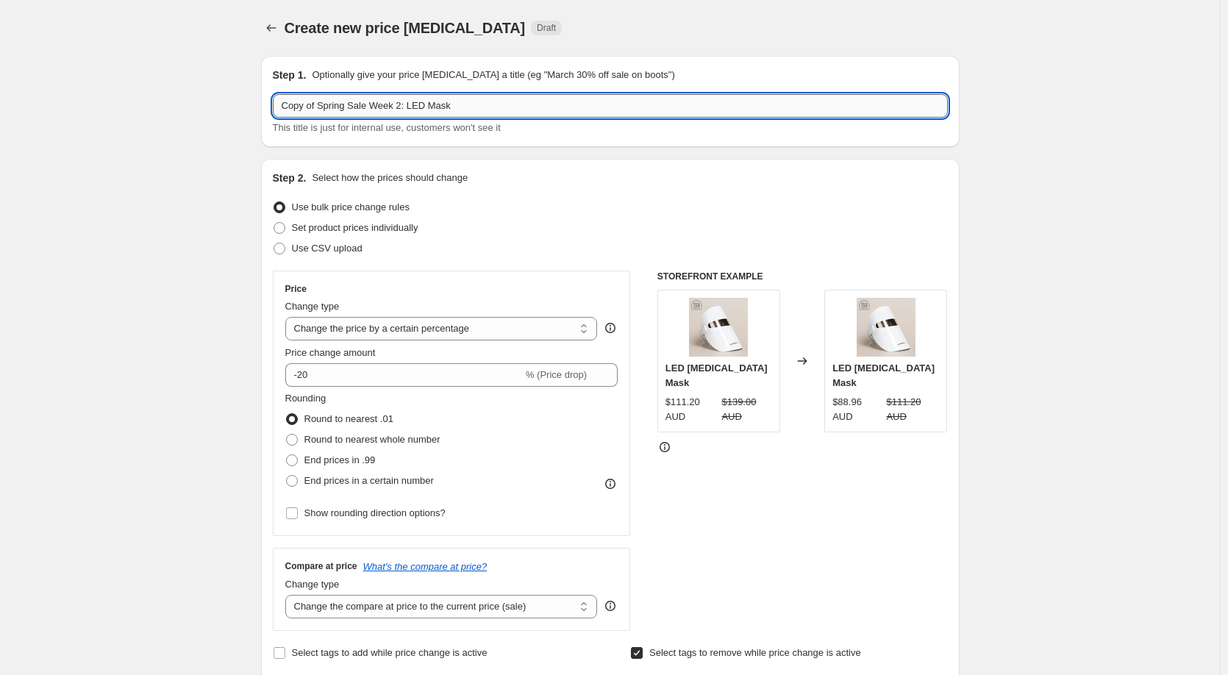
click at [322, 109] on input "Copy of Spring Sale Week 2: LED Mask" at bounding box center [610, 106] width 675 height 24
click at [320, 109] on input "Copy of Spring Sale Week 2: LED Mask" at bounding box center [610, 106] width 675 height 24
drag, startPoint x: 321, startPoint y: 109, endPoint x: 260, endPoint y: 115, distance: 61.4
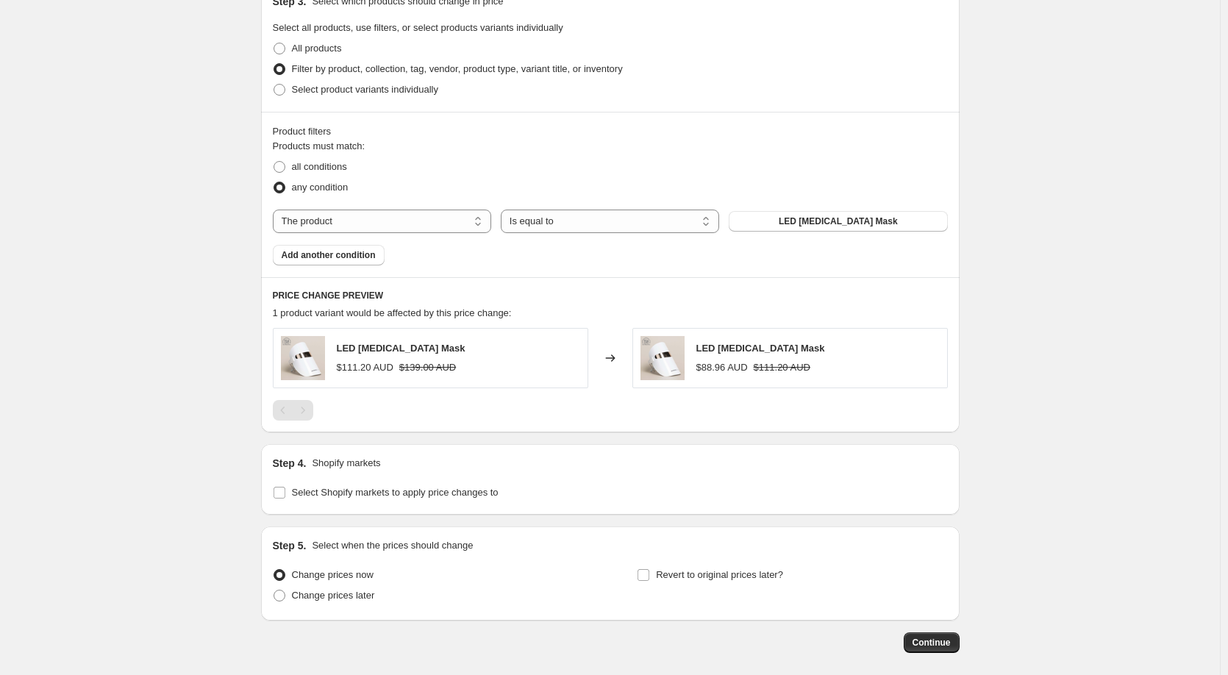
scroll to position [855, 0]
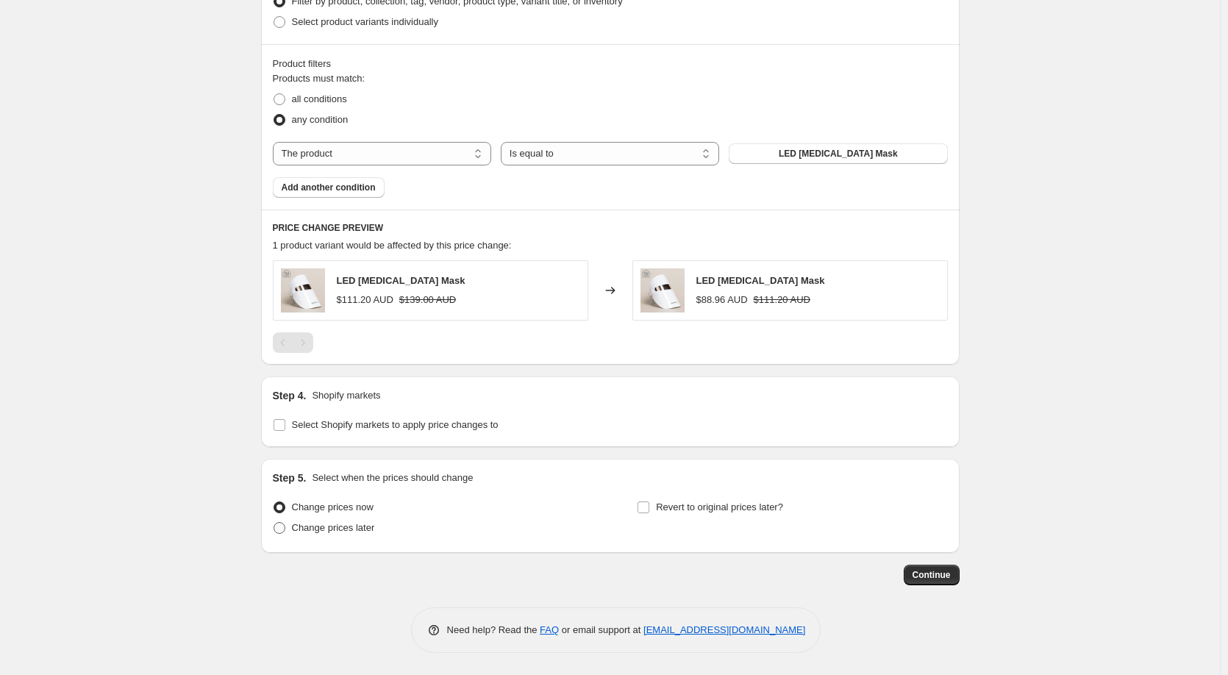
type input "Spring Sale Week 2: LED Mask"
click at [282, 526] on span at bounding box center [280, 528] width 12 height 12
click at [274, 523] on input "Change prices later" at bounding box center [274, 522] width 1 height 1
radio input "true"
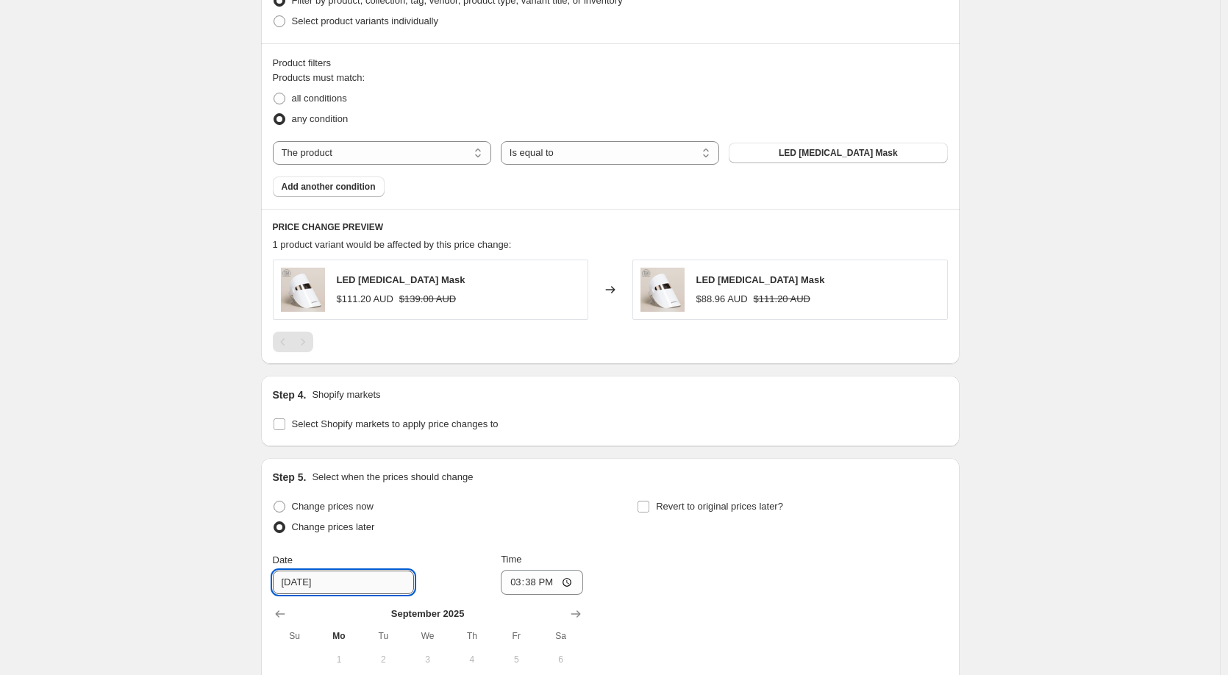
click at [366, 577] on input "9/16/2025" at bounding box center [343, 583] width 141 height 24
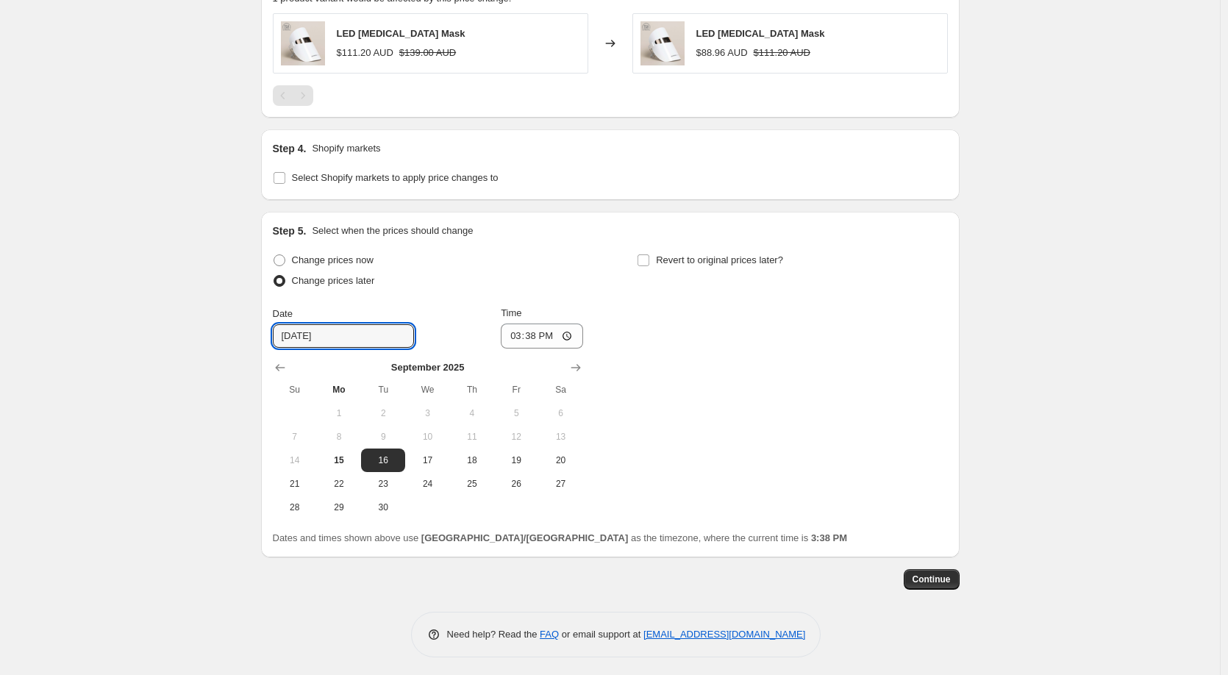
scroll to position [1107, 0]
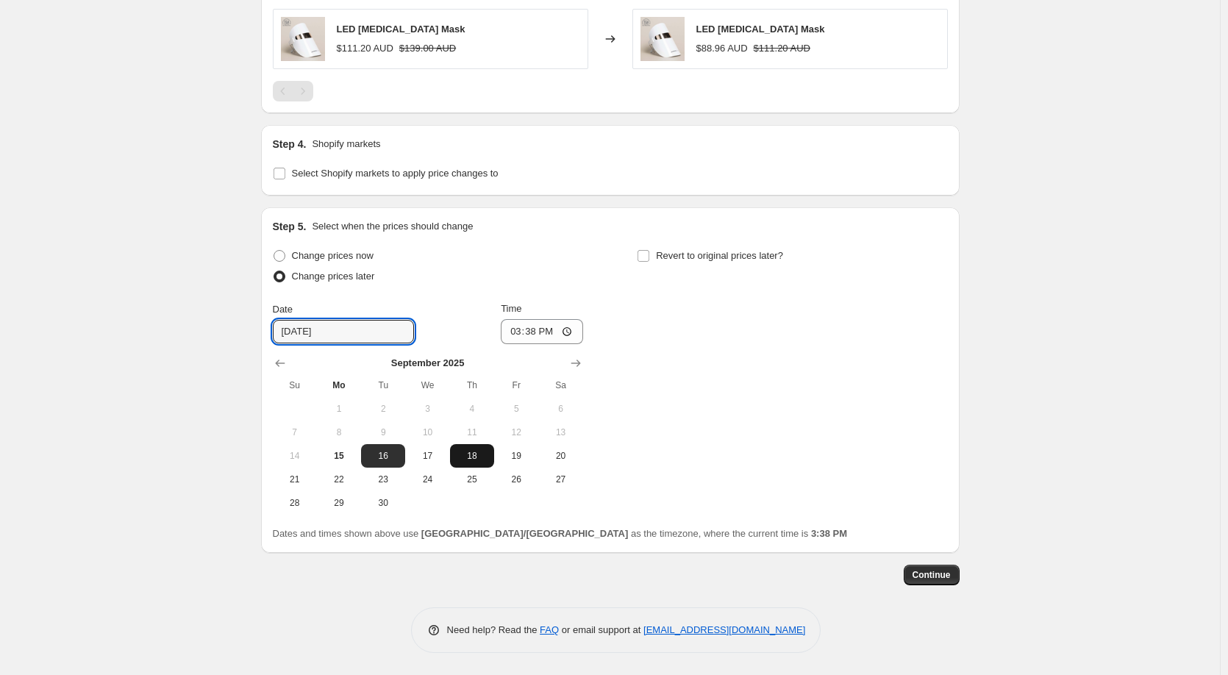
click at [471, 458] on span "18" at bounding box center [472, 456] width 32 height 12
type input "[DATE]"
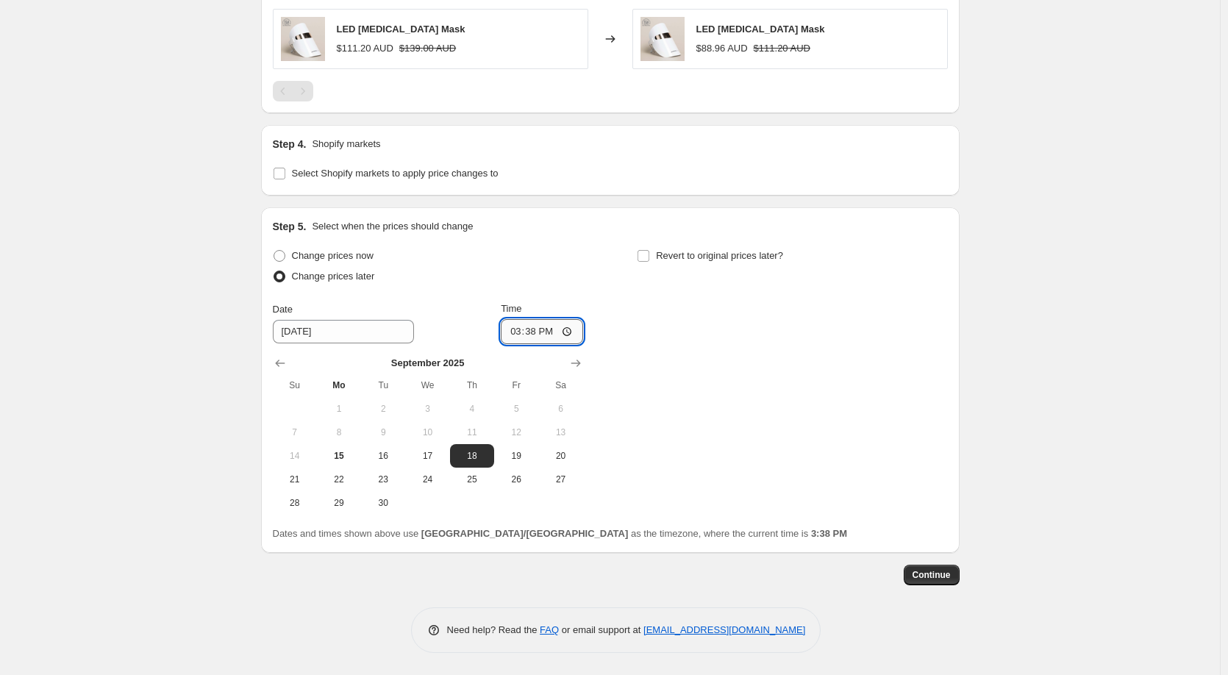
click at [510, 335] on input "15:38" at bounding box center [542, 331] width 82 height 25
type input "00:01"
click at [722, 322] on div "Change prices now Change prices later Date 9/18/2025 Time 00:01 September 2025 …" at bounding box center [610, 380] width 675 height 269
click at [649, 260] on input "Revert to original prices later?" at bounding box center [644, 256] width 12 height 12
checkbox input "true"
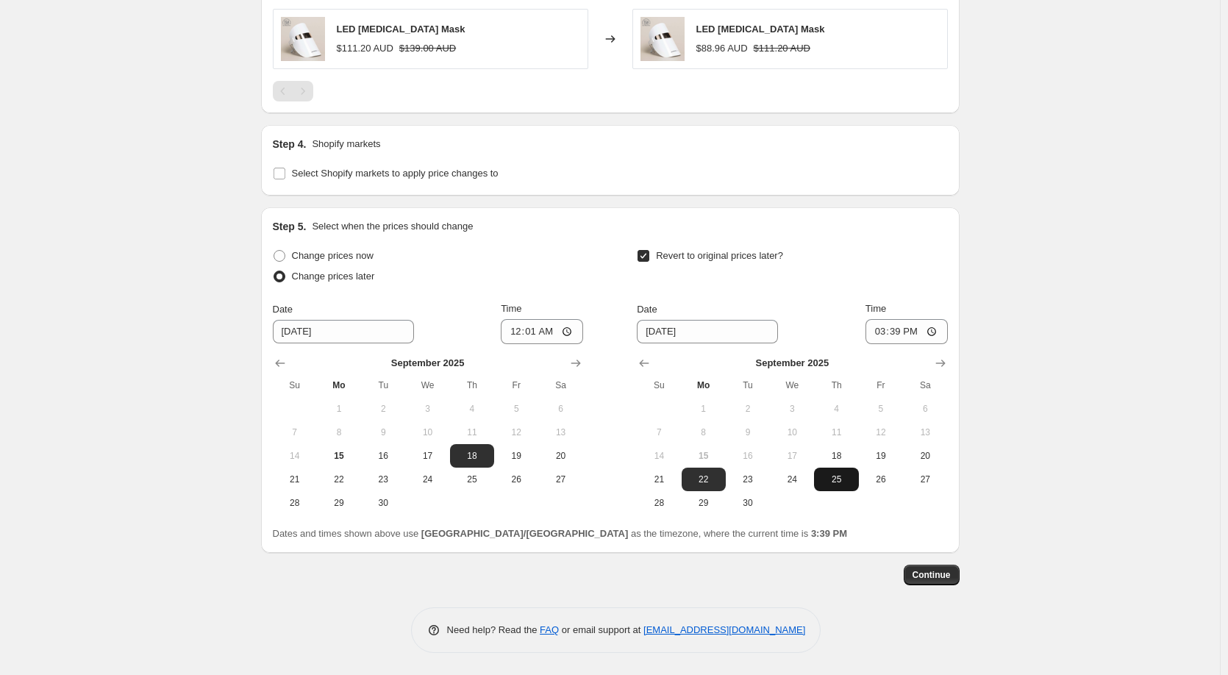
click at [845, 478] on span "25" at bounding box center [836, 480] width 32 height 12
type input "[DATE]"
click at [881, 334] on input "15:39" at bounding box center [907, 331] width 82 height 25
type input "12:59"
click at [915, 272] on div "Revert to original prices later?" at bounding box center [792, 268] width 310 height 44
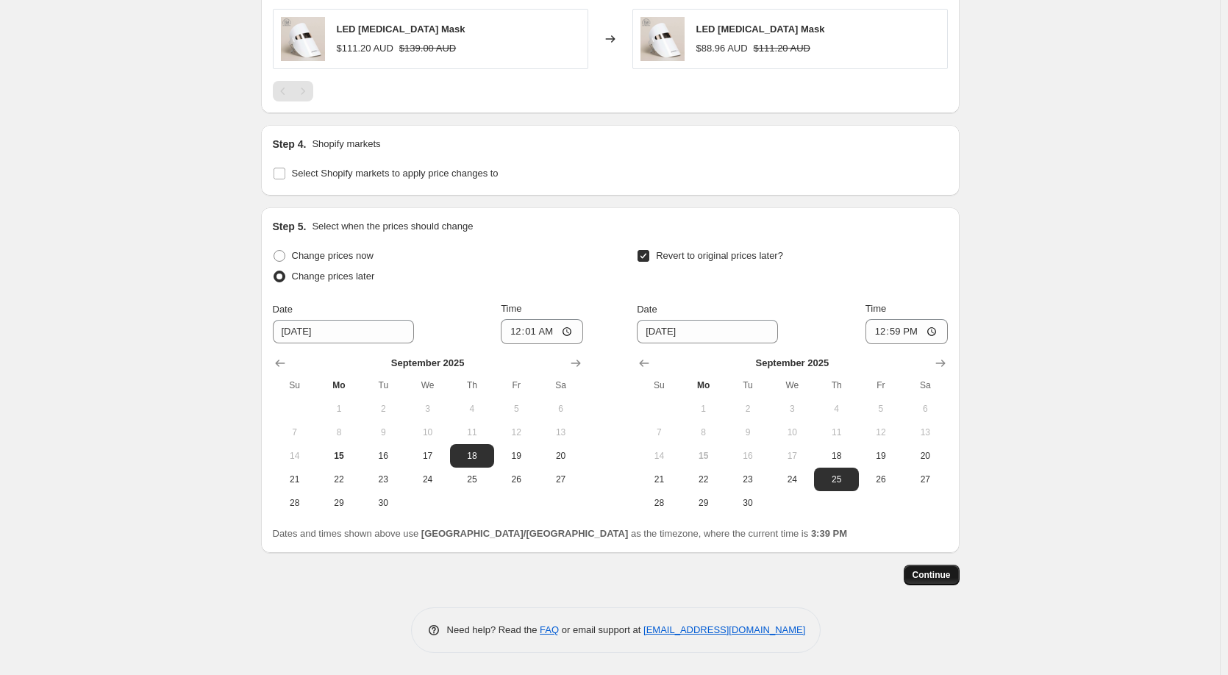
click at [939, 574] on span "Continue" at bounding box center [932, 575] width 38 height 12
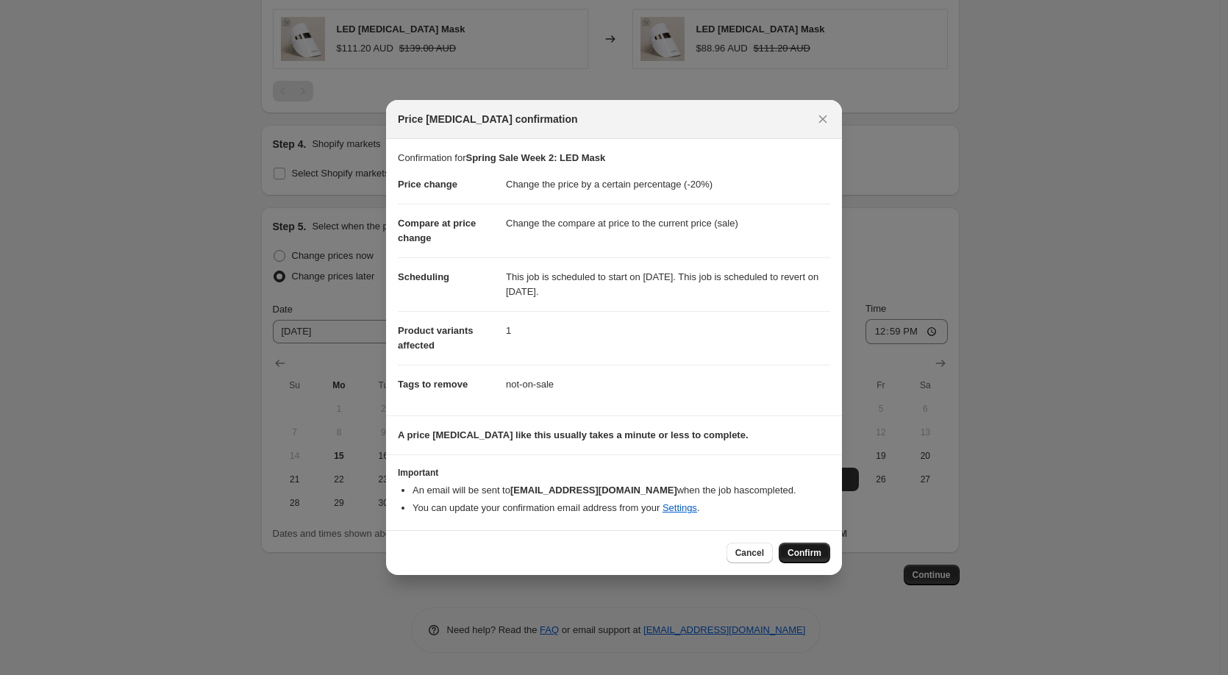
click at [806, 555] on span "Confirm" at bounding box center [805, 553] width 34 height 12
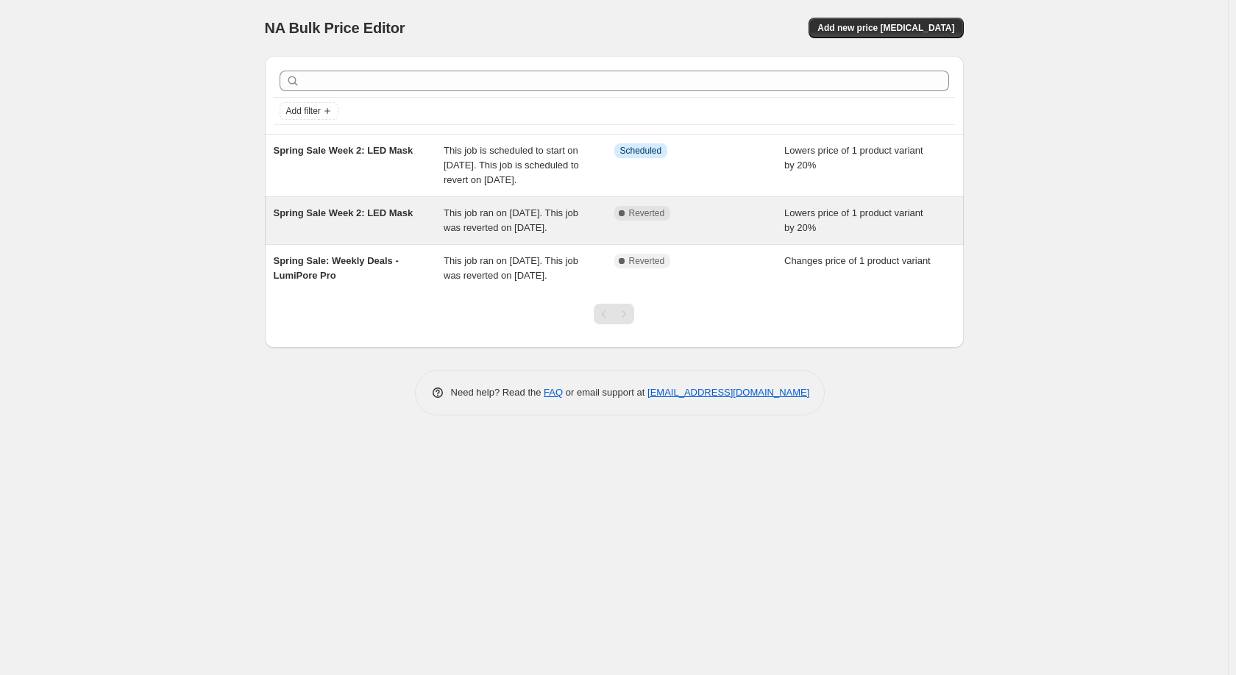
click at [305, 235] on div "Spring Sale Week 2: LED Mask" at bounding box center [359, 220] width 171 height 29
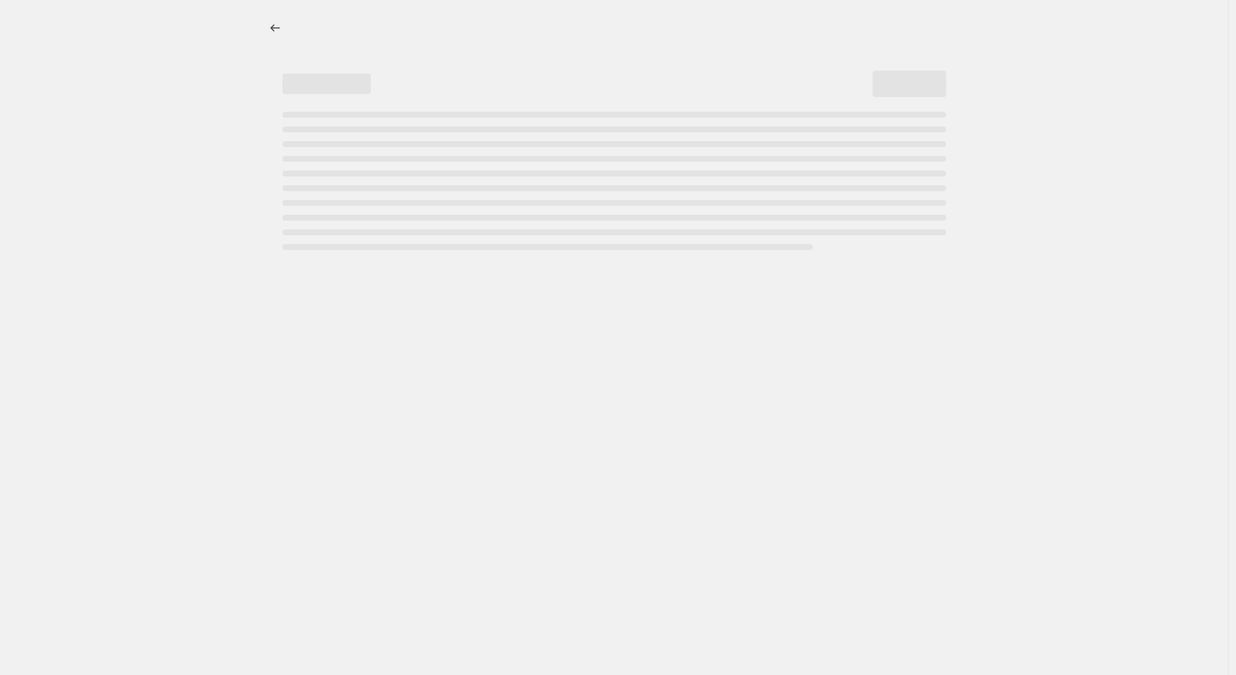
select select "percentage"
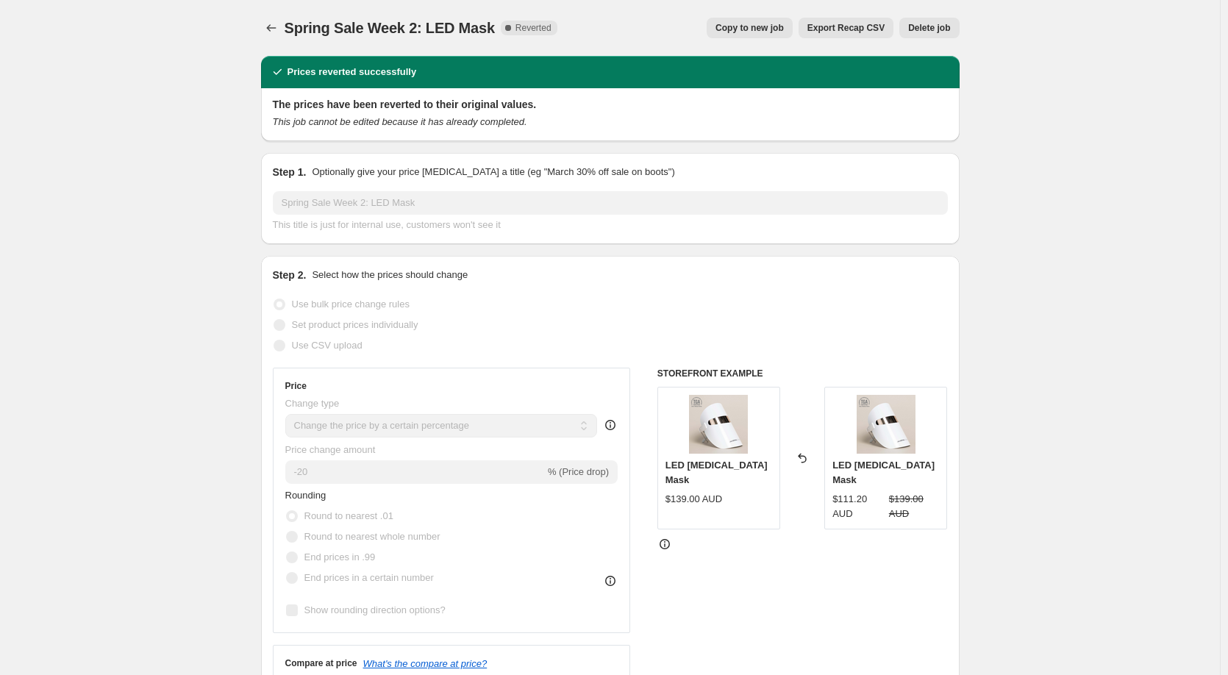
click at [933, 32] on span "Delete job" at bounding box center [929, 28] width 42 height 12
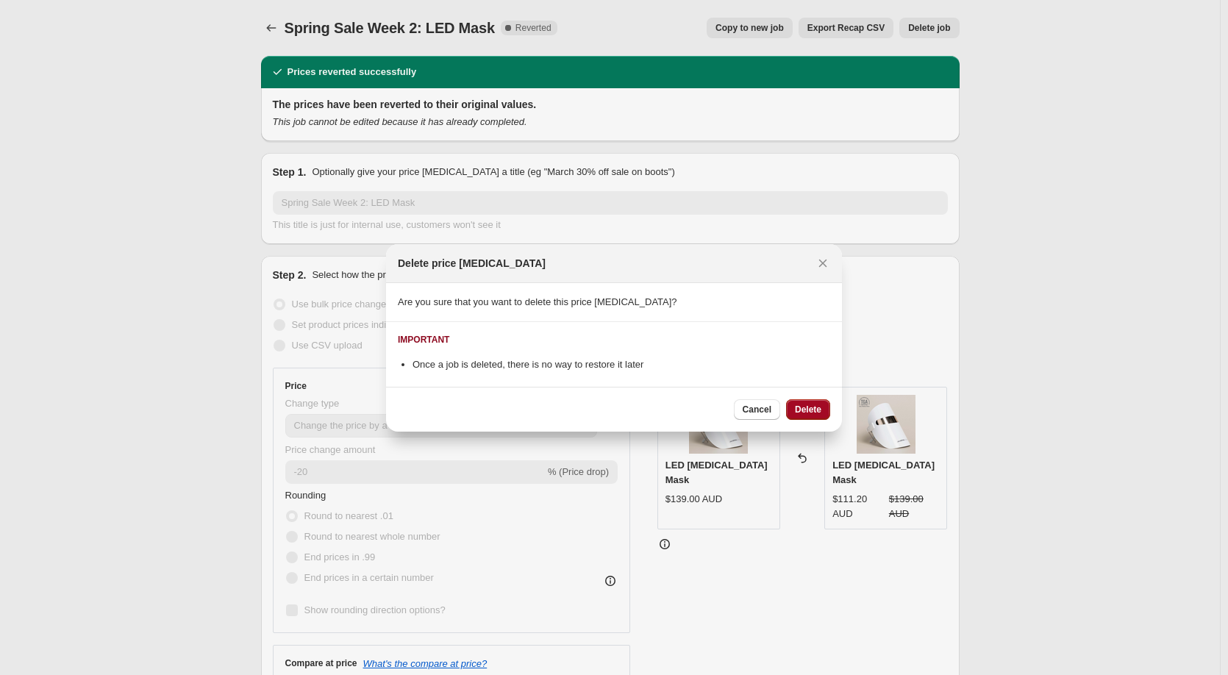
click at [809, 414] on span "Delete" at bounding box center [808, 410] width 26 height 12
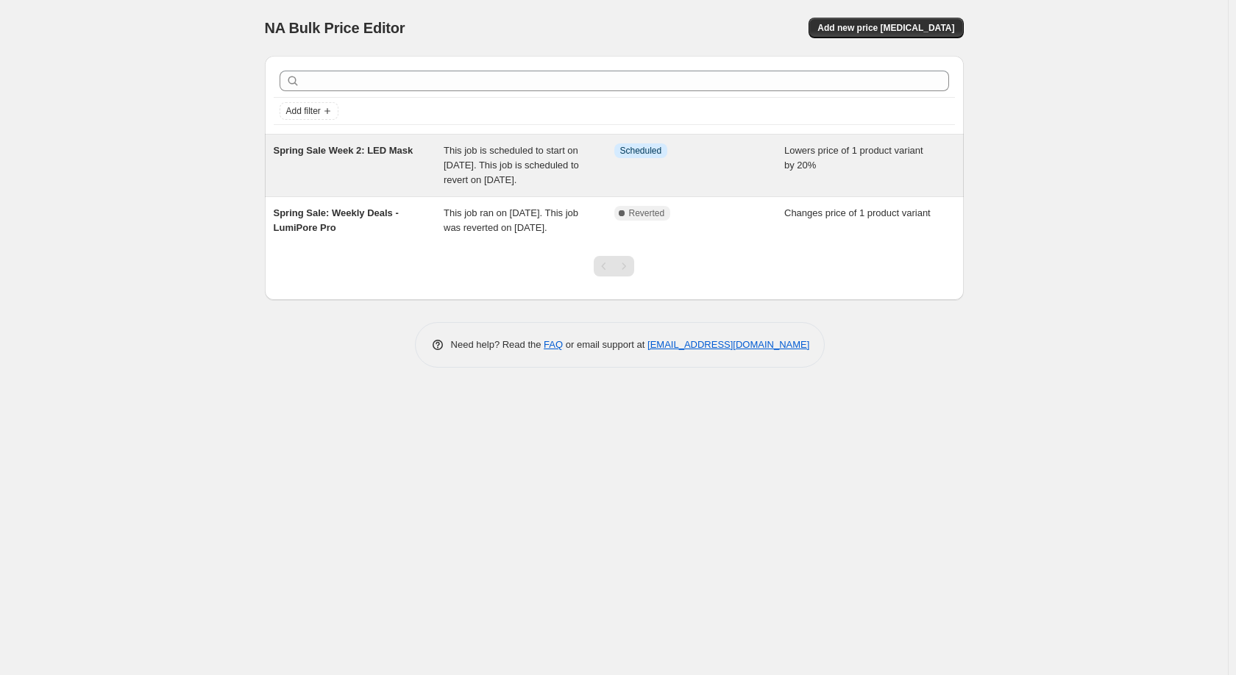
click at [508, 159] on span "This job is scheduled to start on September 18, 2025. This job is scheduled to …" at bounding box center [511, 165] width 135 height 40
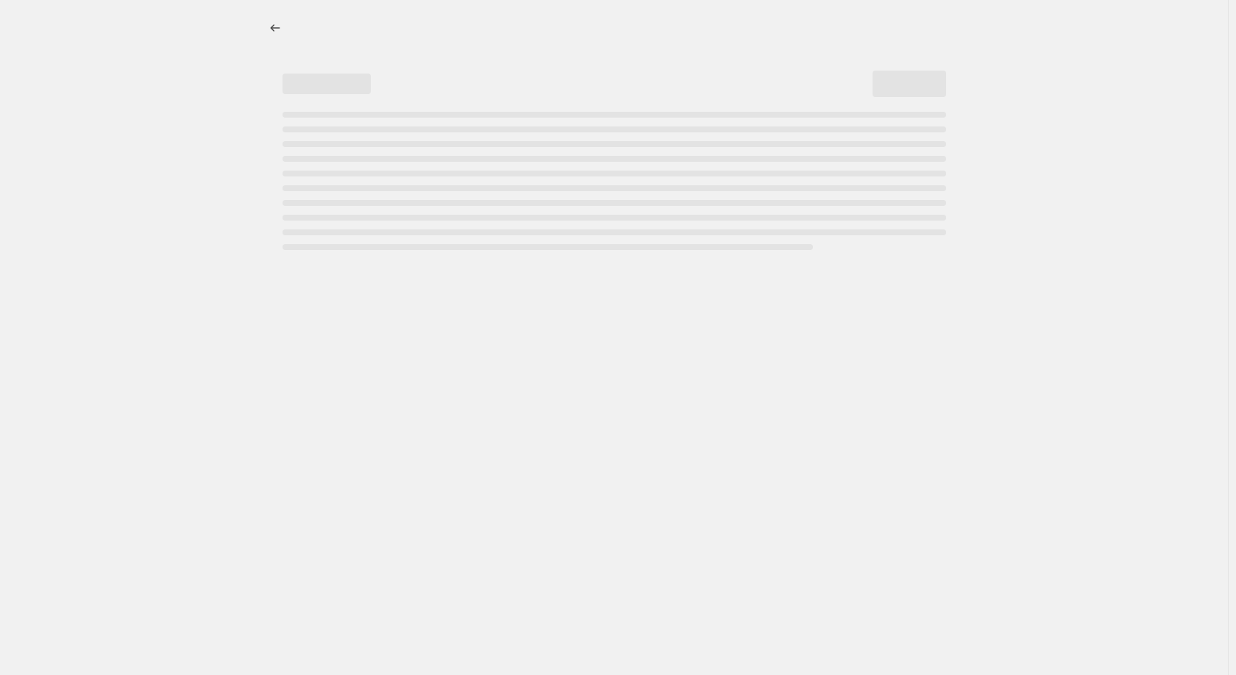
select select "percentage"
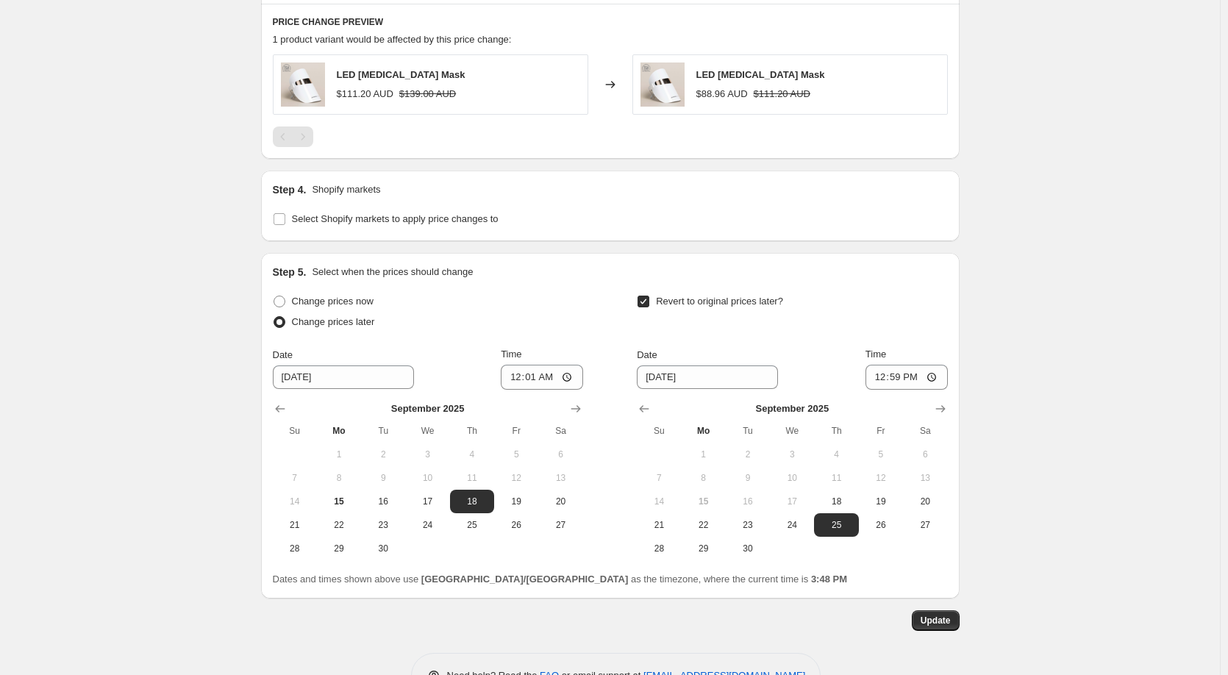
scroll to position [1177, 0]
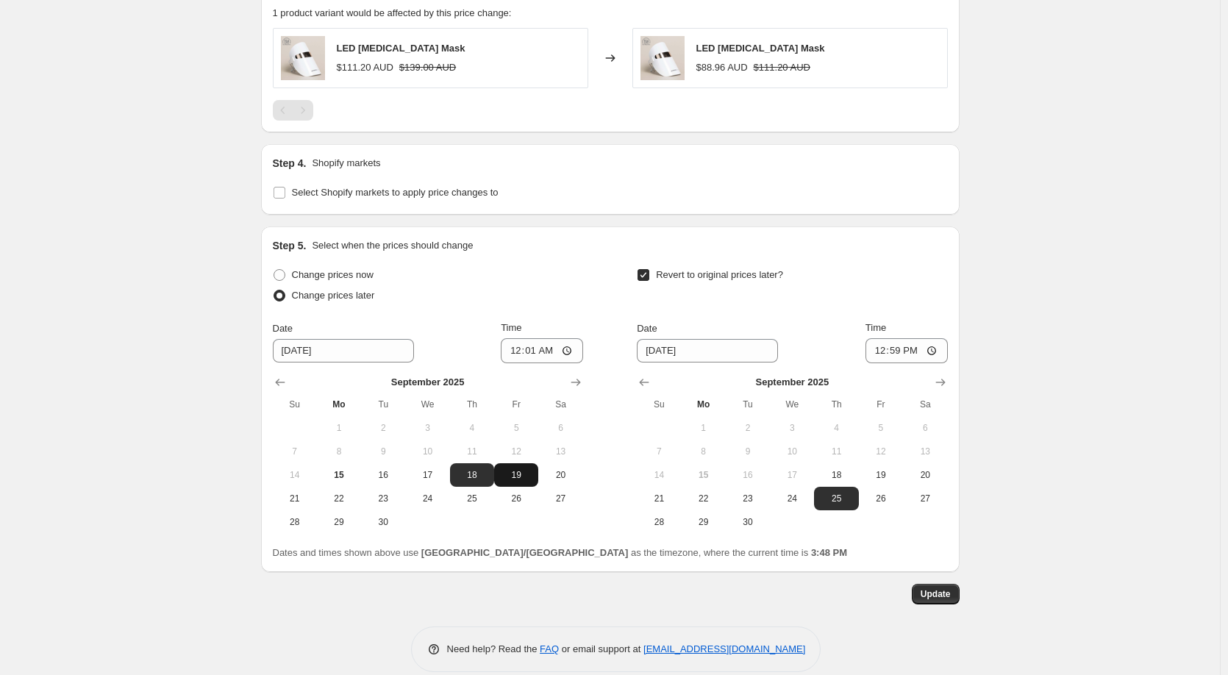
click at [519, 479] on span "19" at bounding box center [516, 475] width 32 height 12
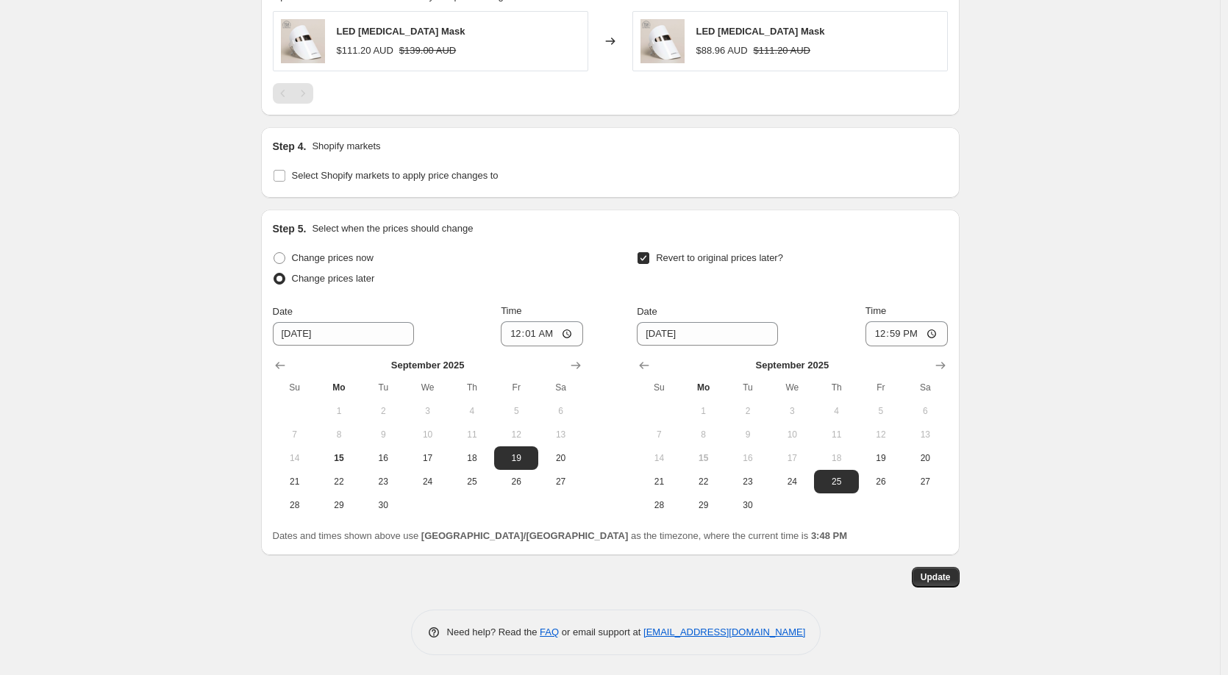
scroll to position [1197, 0]
click at [471, 457] on span "18" at bounding box center [472, 456] width 32 height 12
type input "9/18/2025"
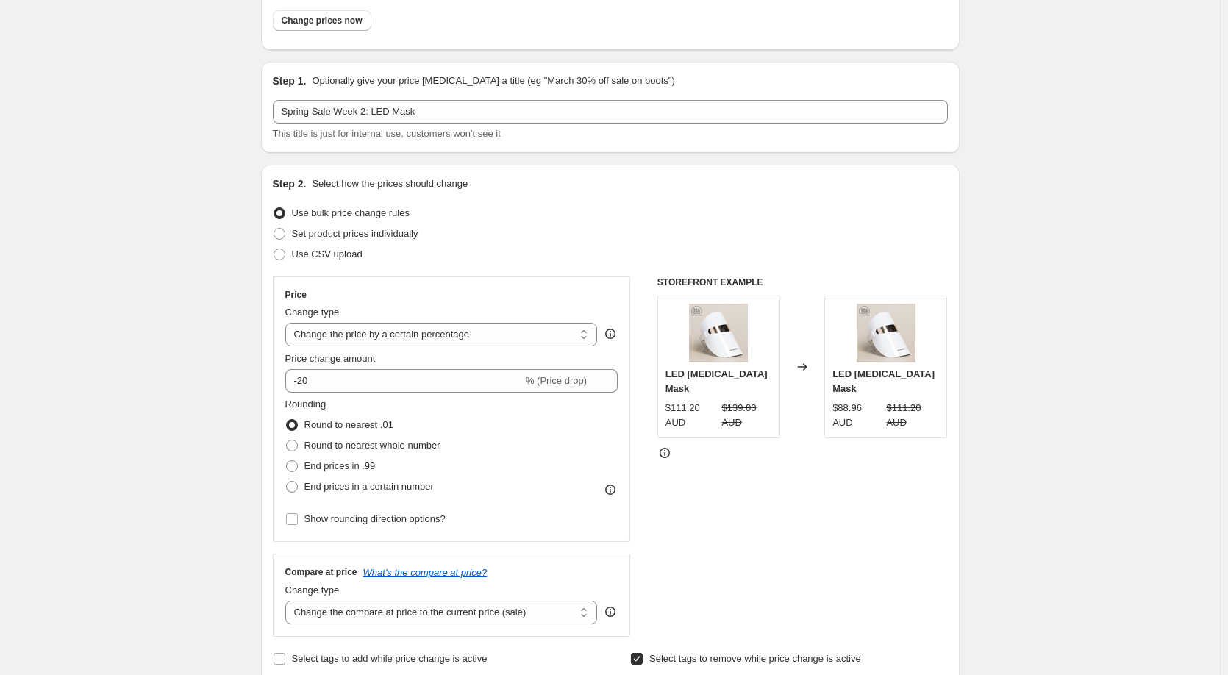
scroll to position [0, 0]
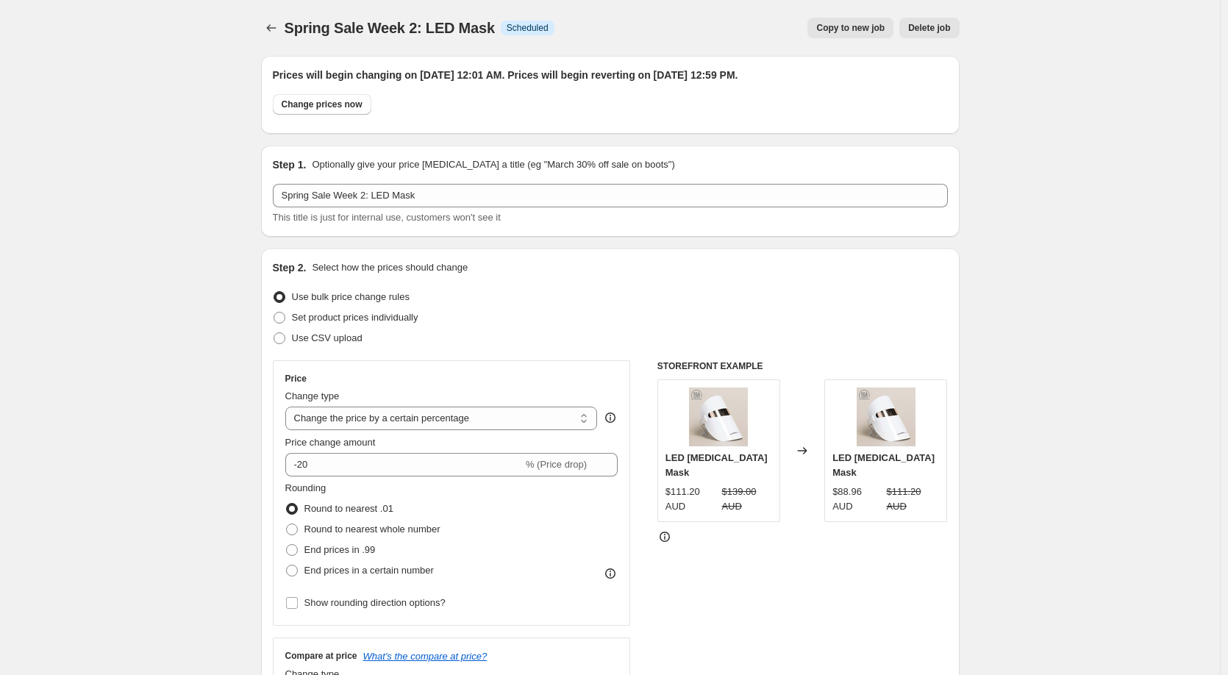
click at [871, 25] on span "Copy to new job" at bounding box center [850, 28] width 68 height 12
select select "percentage"
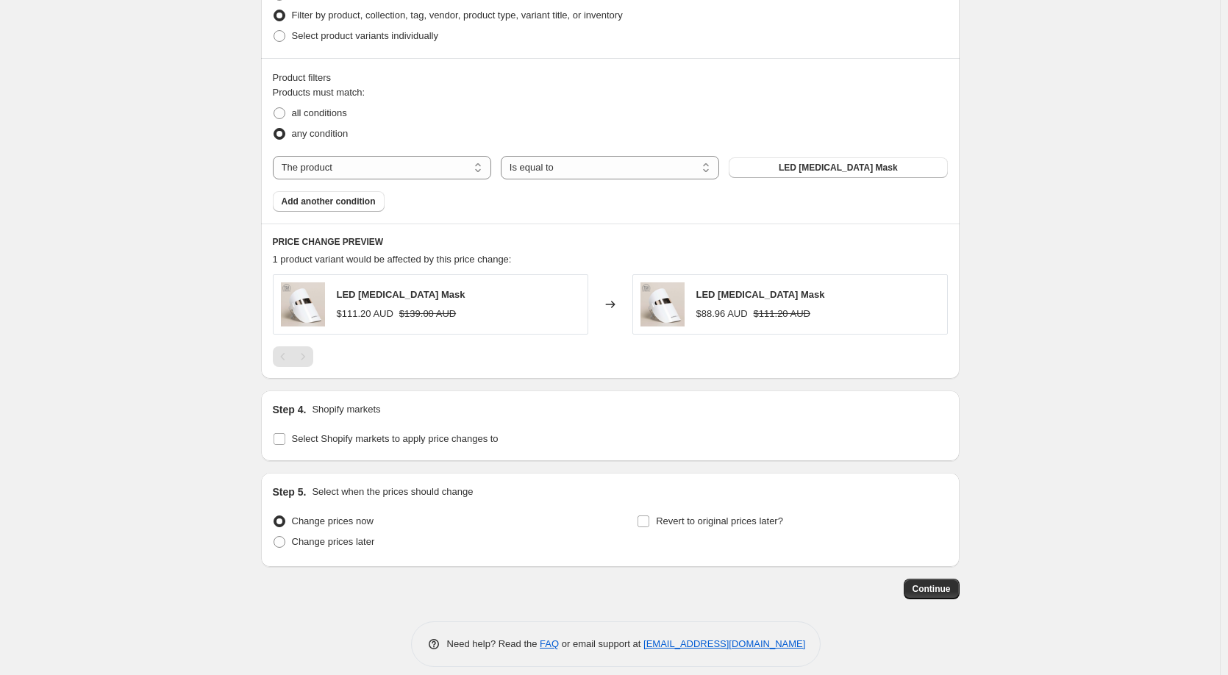
scroll to position [855, 0]
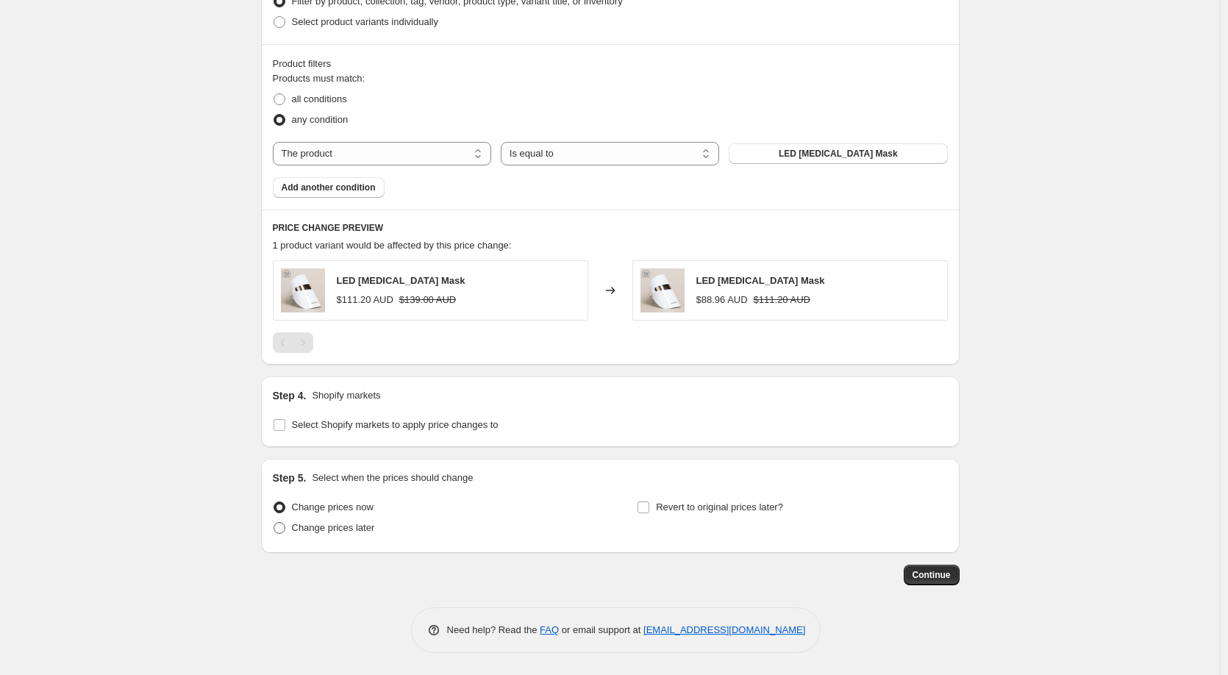
click at [348, 526] on span "Change prices later" at bounding box center [333, 527] width 83 height 11
click at [274, 523] on input "Change prices later" at bounding box center [274, 522] width 1 height 1
radio input "true"
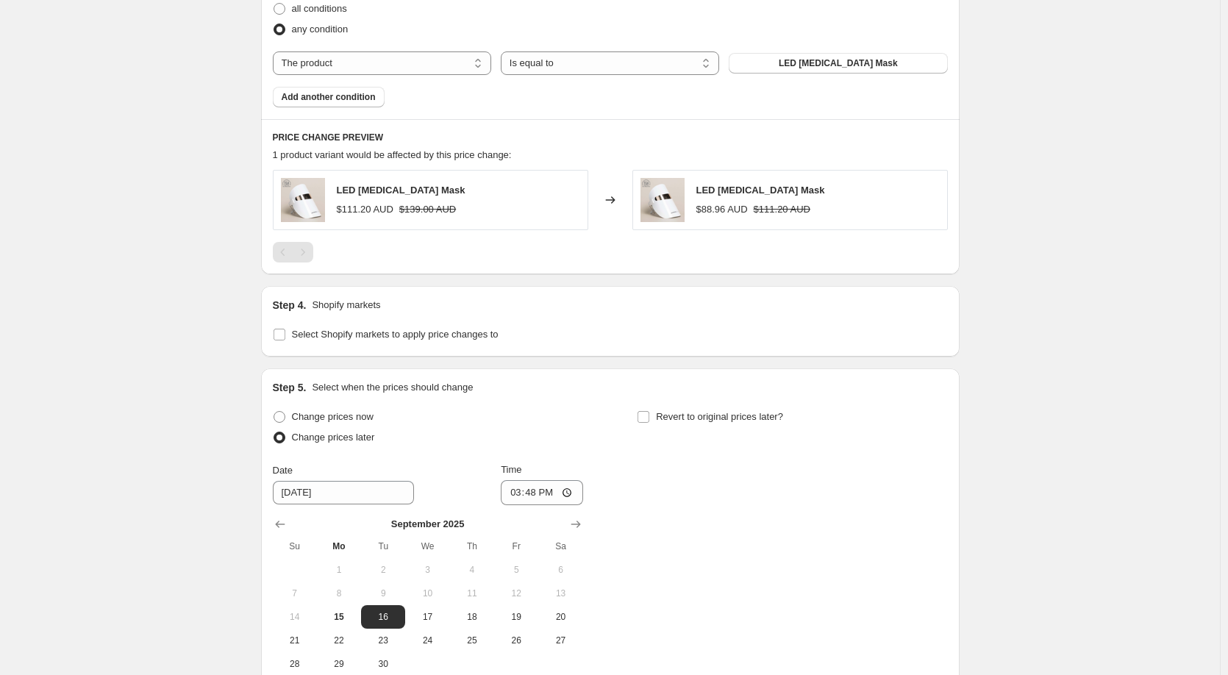
scroll to position [1107, 0]
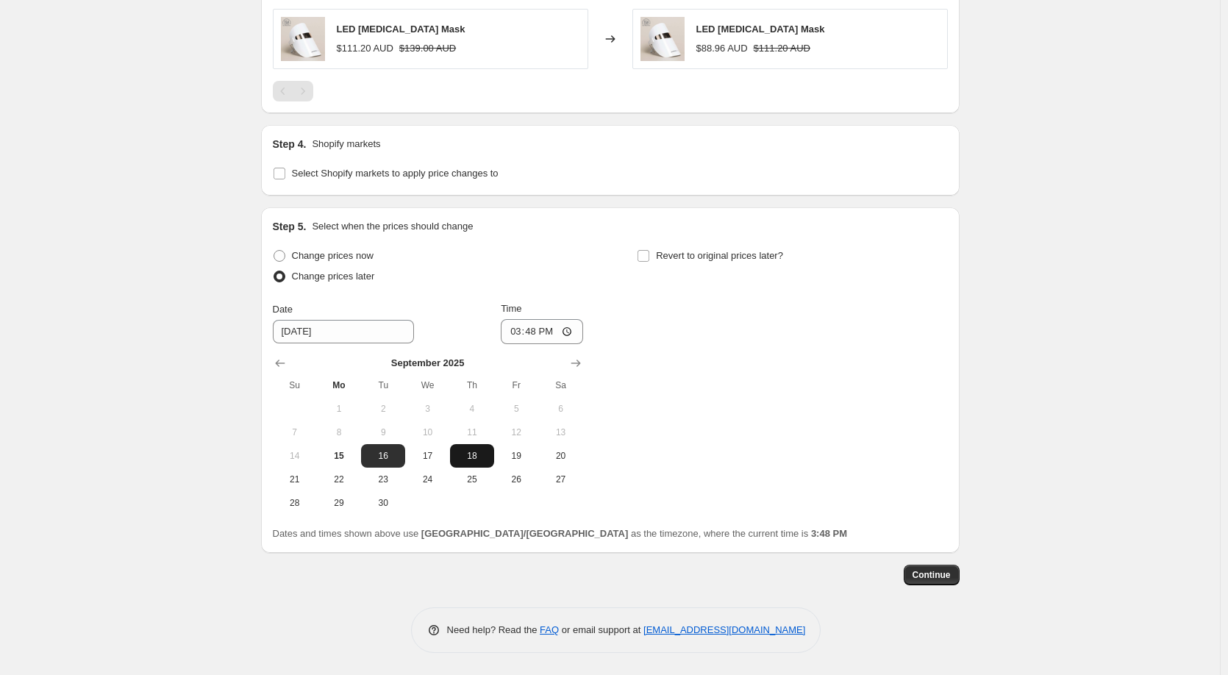
click at [473, 456] on span "18" at bounding box center [472, 456] width 32 height 12
type input "9/18/2025"
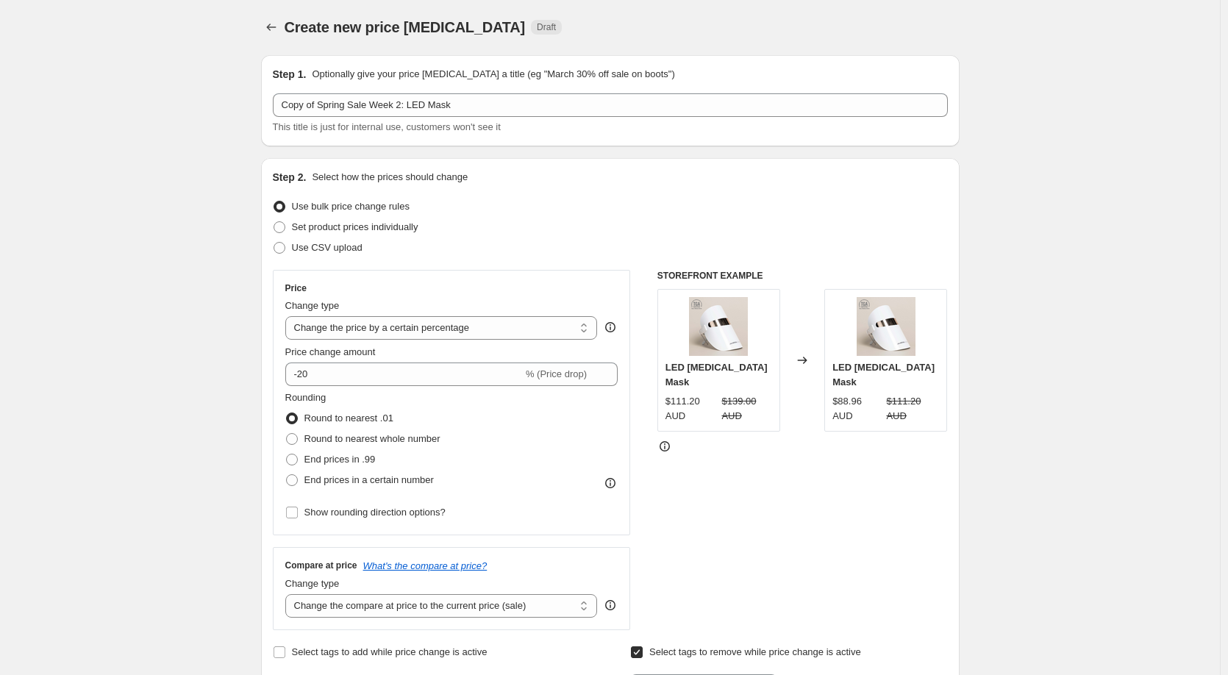
scroll to position [0, 0]
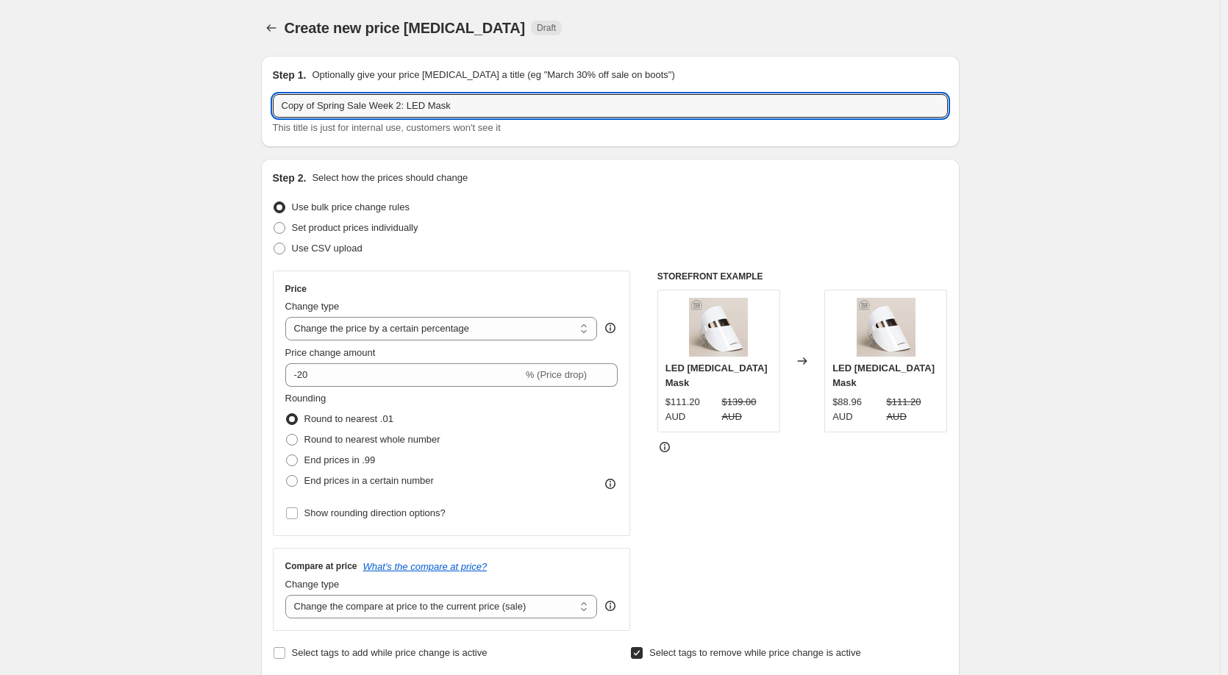
drag, startPoint x: 320, startPoint y: 106, endPoint x: 227, endPoint y: 106, distance: 93.4
type input "Spring Sale Week 2: LED Mask"
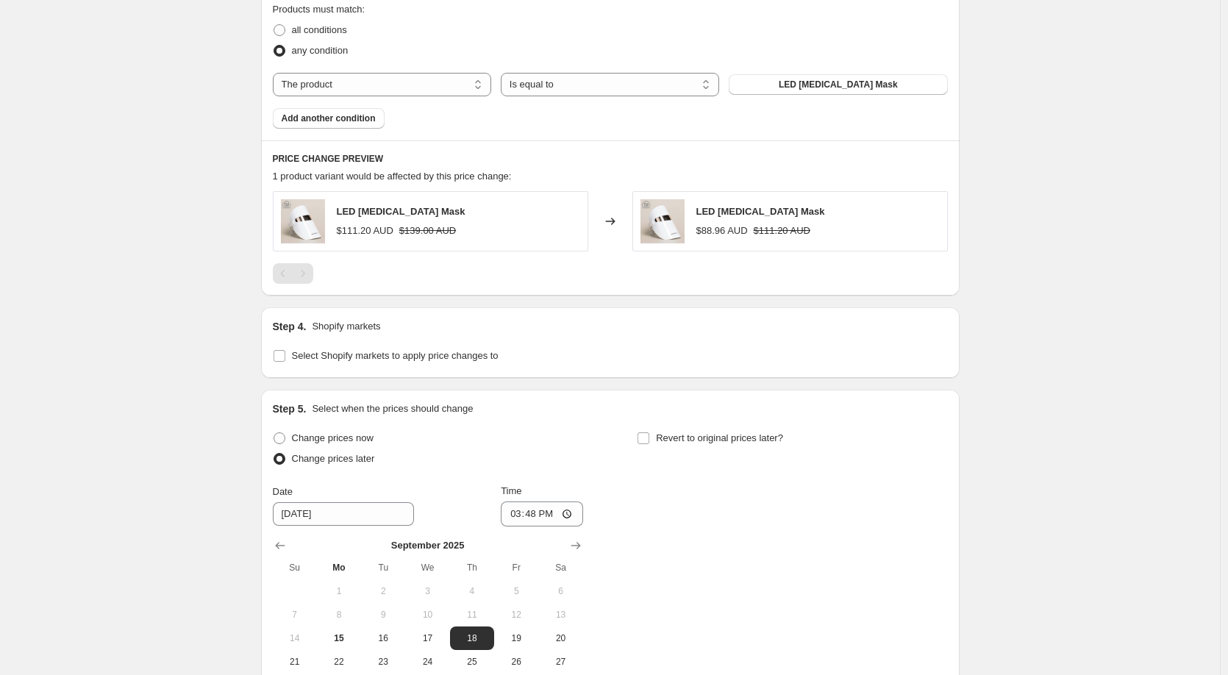
scroll to position [1030, 0]
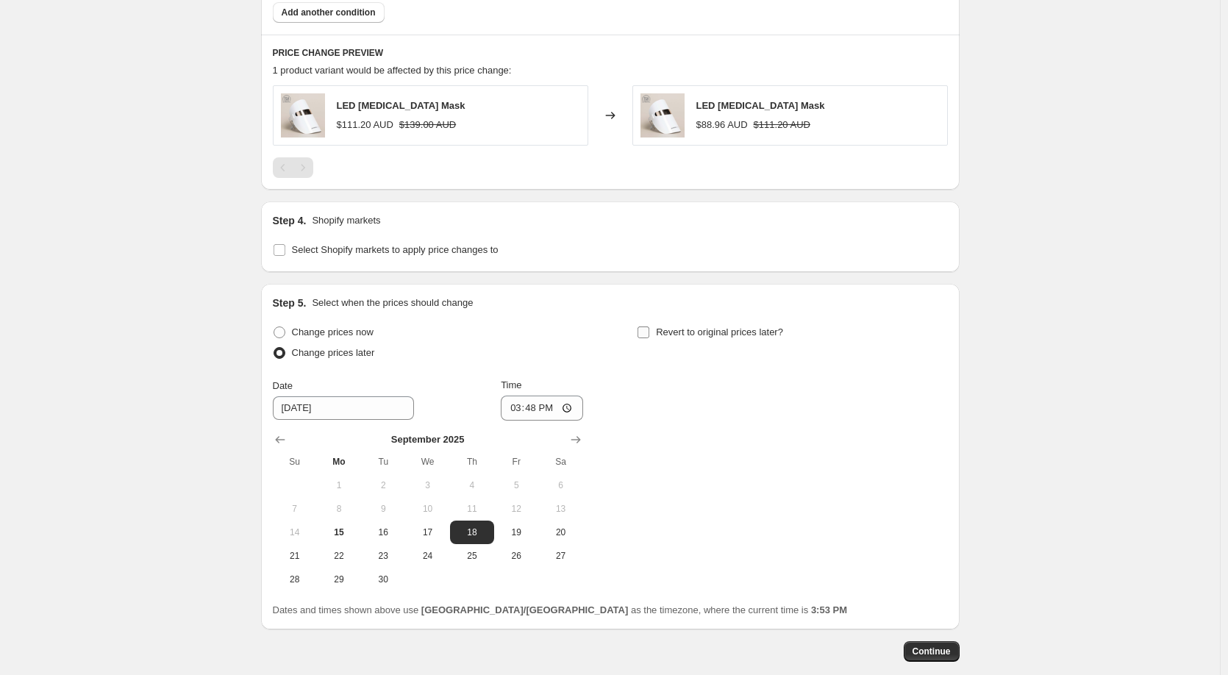
click at [648, 334] on input "Revert to original prices later?" at bounding box center [644, 333] width 12 height 12
checkbox input "true"
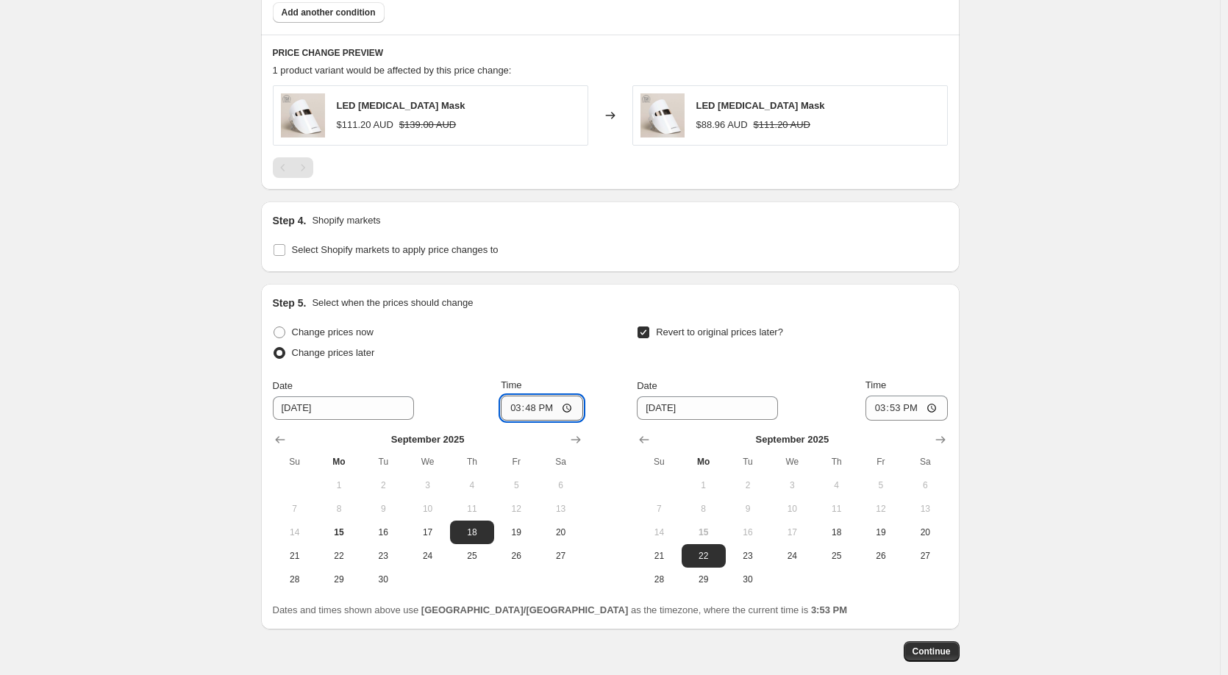
click at [516, 411] on input "15:48" at bounding box center [542, 408] width 82 height 25
type input "00:01"
click at [836, 560] on span "25" at bounding box center [836, 556] width 32 height 12
type input "[DATE]"
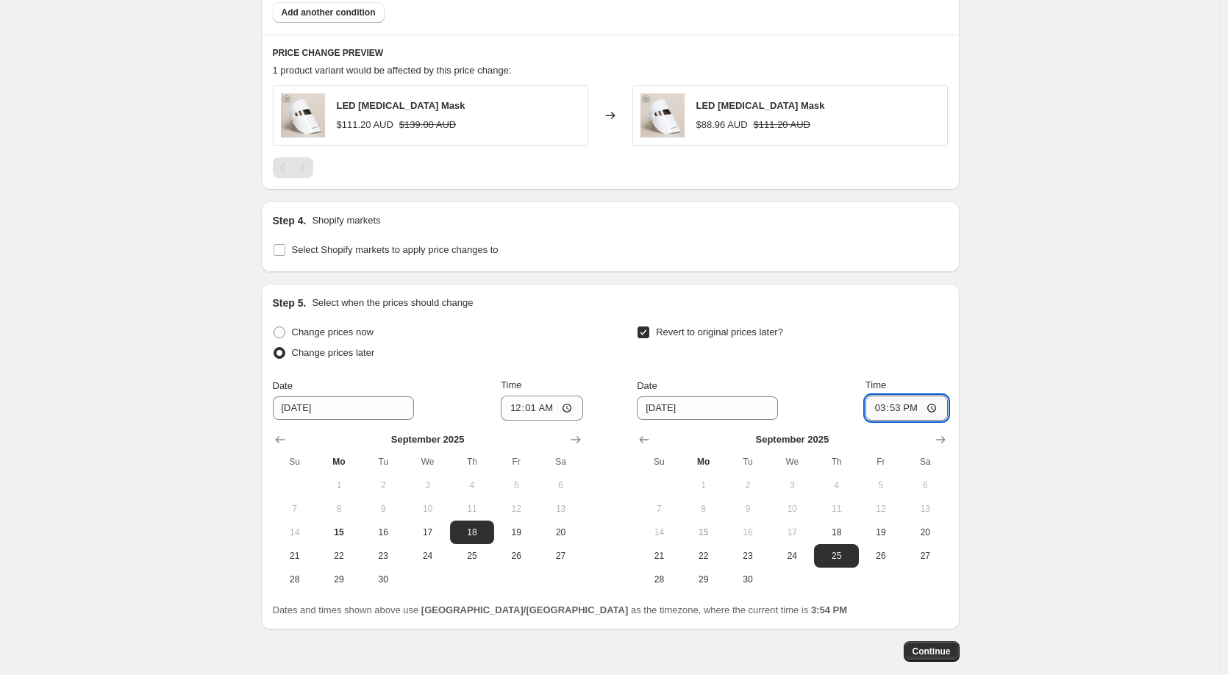
click at [888, 409] on input "15:53" at bounding box center [907, 408] width 82 height 25
click at [881, 410] on input "12:53" at bounding box center [907, 408] width 82 height 25
type input "23:59"
click at [923, 365] on div "Revert to original prices later?" at bounding box center [792, 344] width 310 height 44
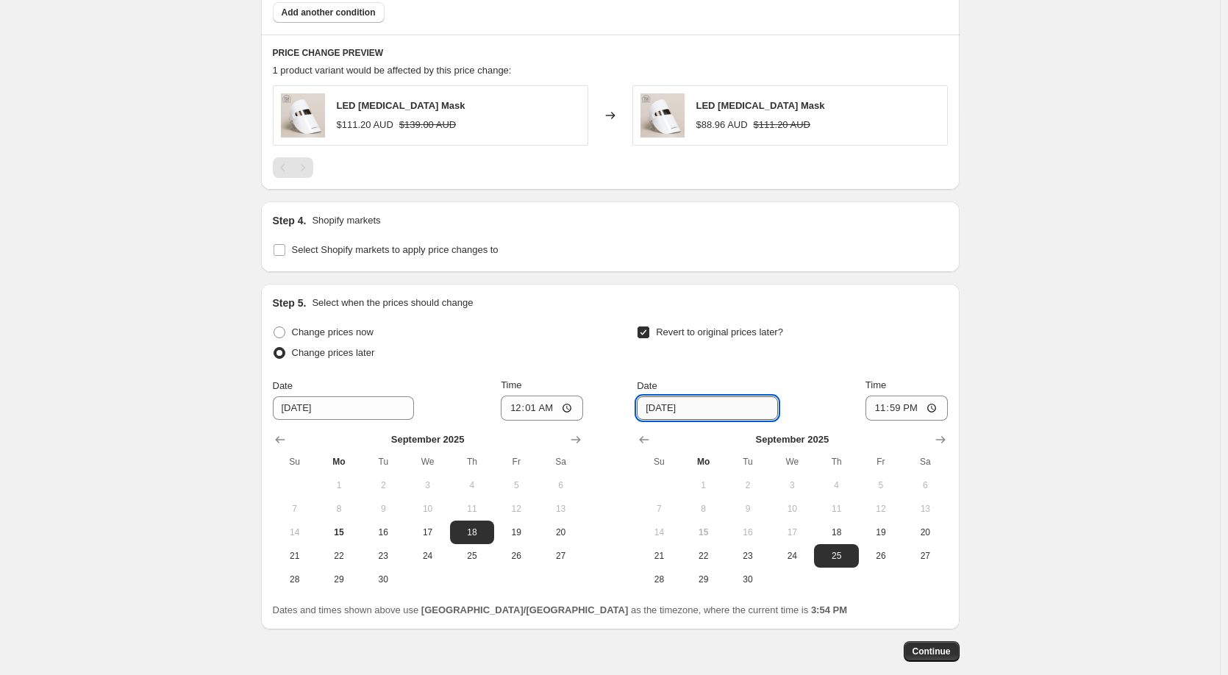
click at [672, 408] on input "[DATE]" at bounding box center [707, 408] width 141 height 24
click at [801, 557] on span "24" at bounding box center [792, 556] width 32 height 12
type input "9/24/2025"
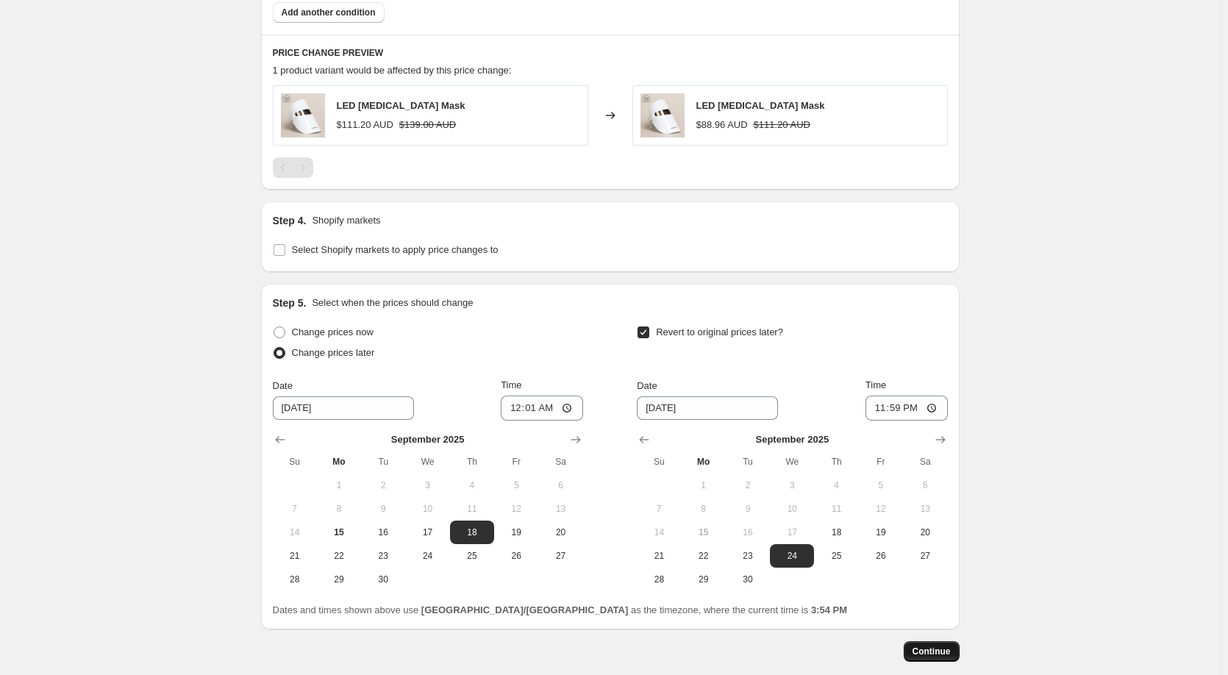
click at [951, 655] on span "Continue" at bounding box center [932, 652] width 38 height 12
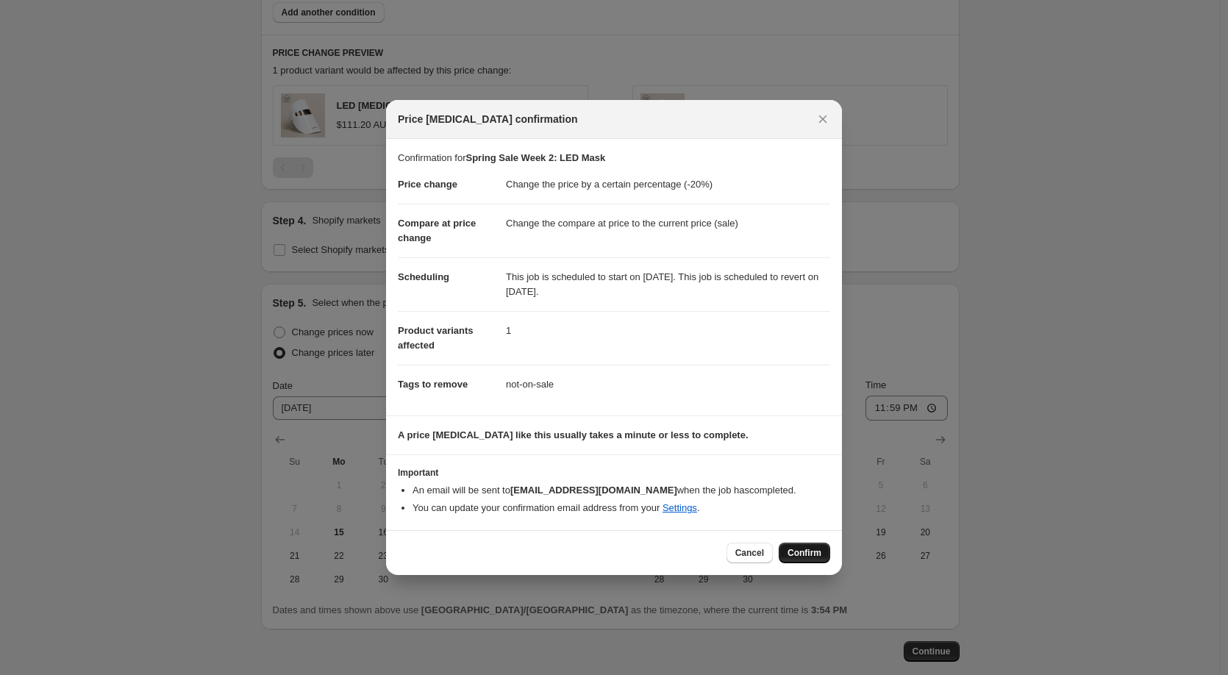
click at [821, 556] on span "Confirm" at bounding box center [805, 553] width 34 height 12
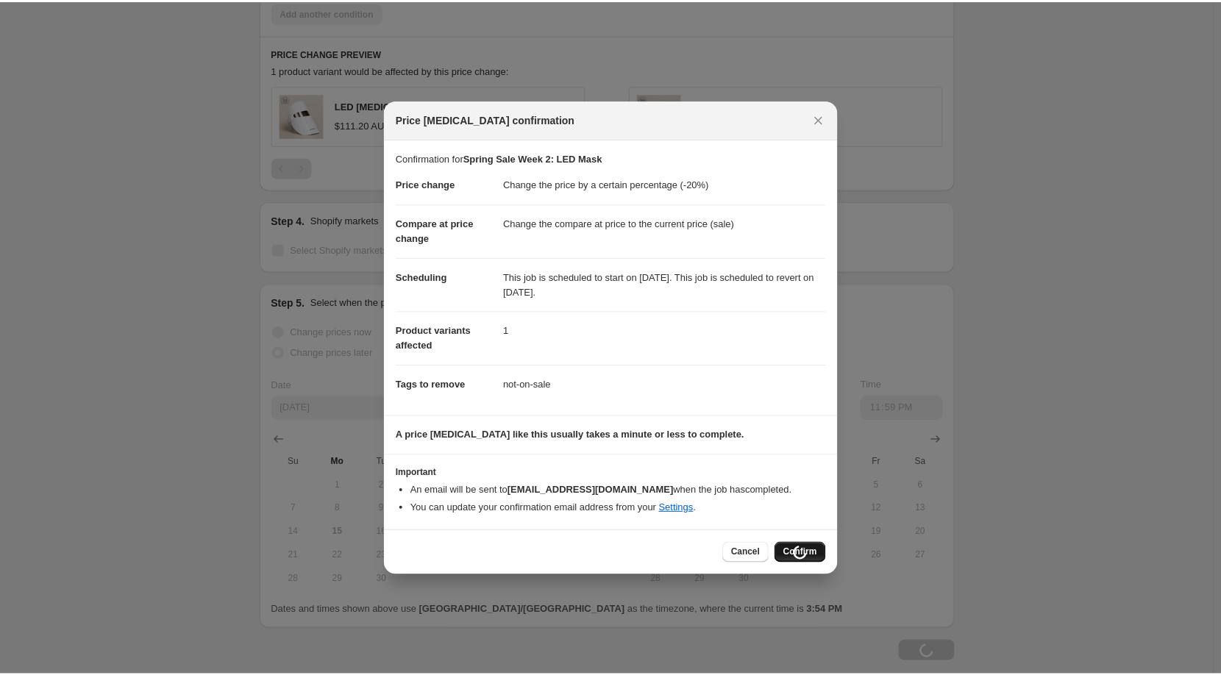
scroll to position [1030, 0]
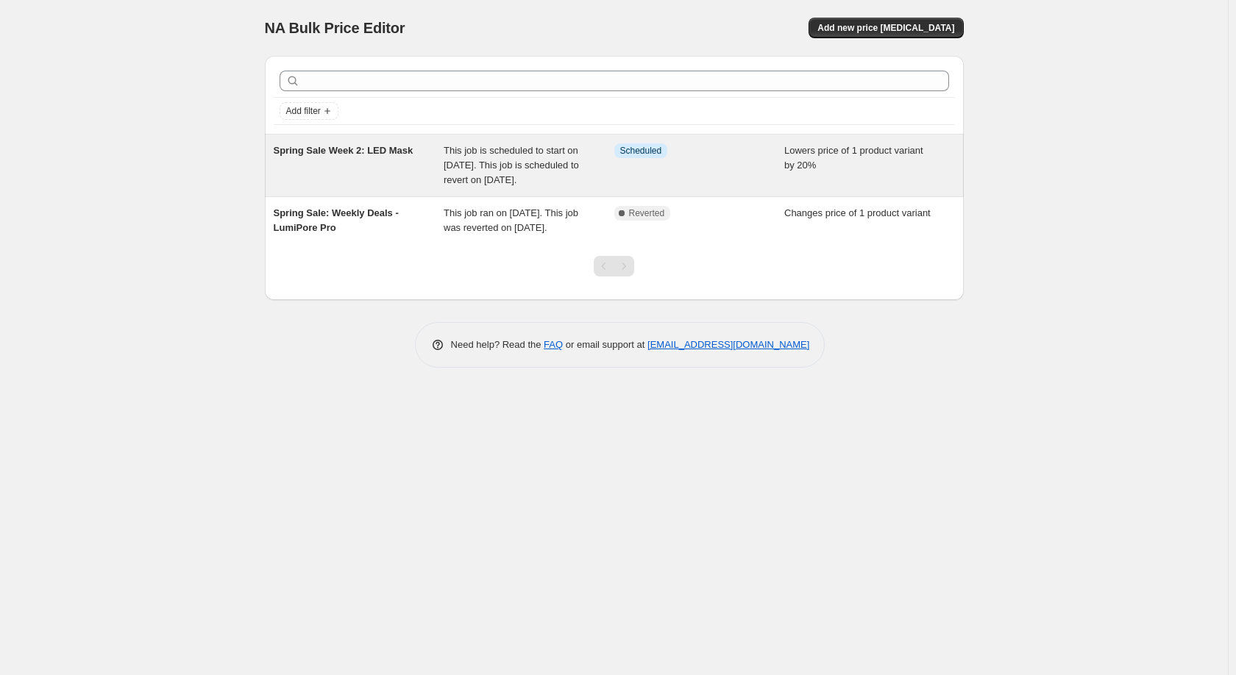
click at [731, 173] on div "Info Scheduled" at bounding box center [699, 165] width 171 height 44
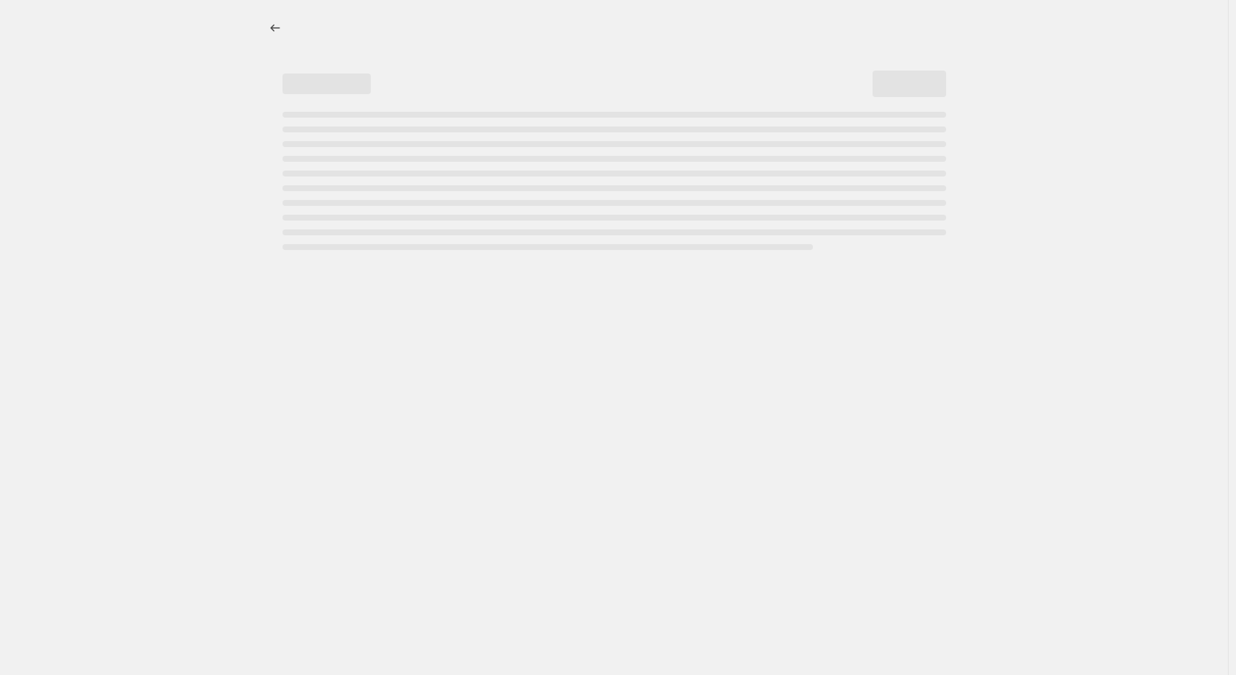
select select "percentage"
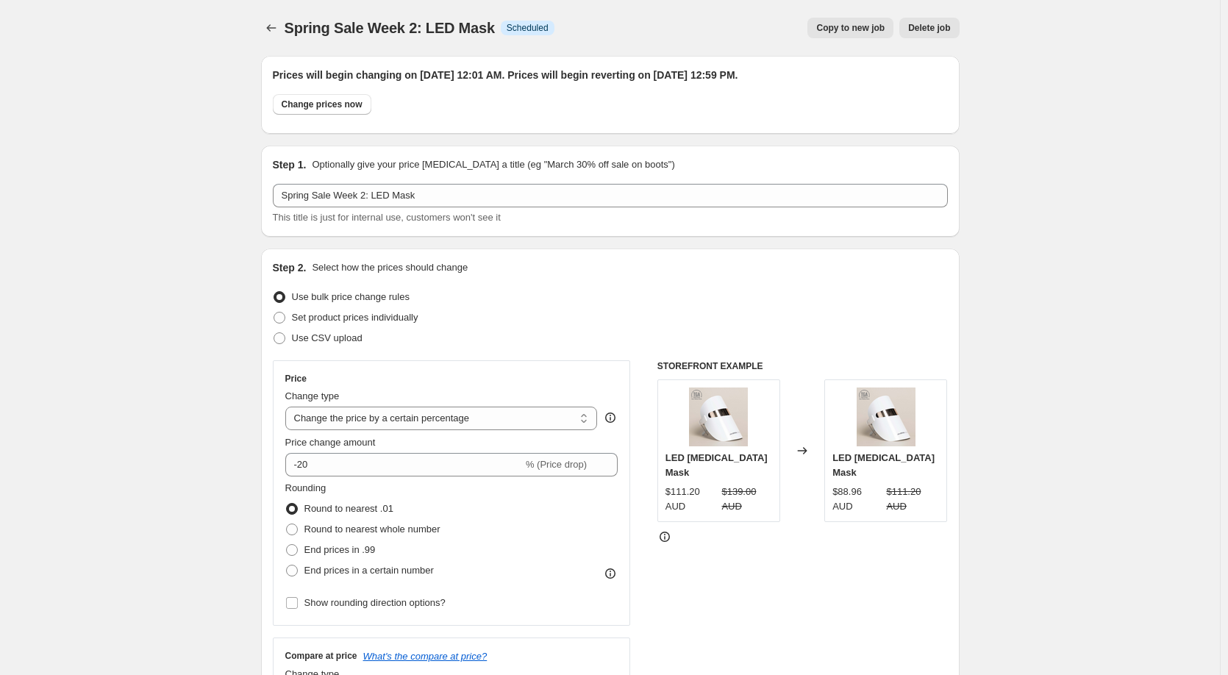
click at [933, 32] on span "Delete job" at bounding box center [929, 28] width 42 height 12
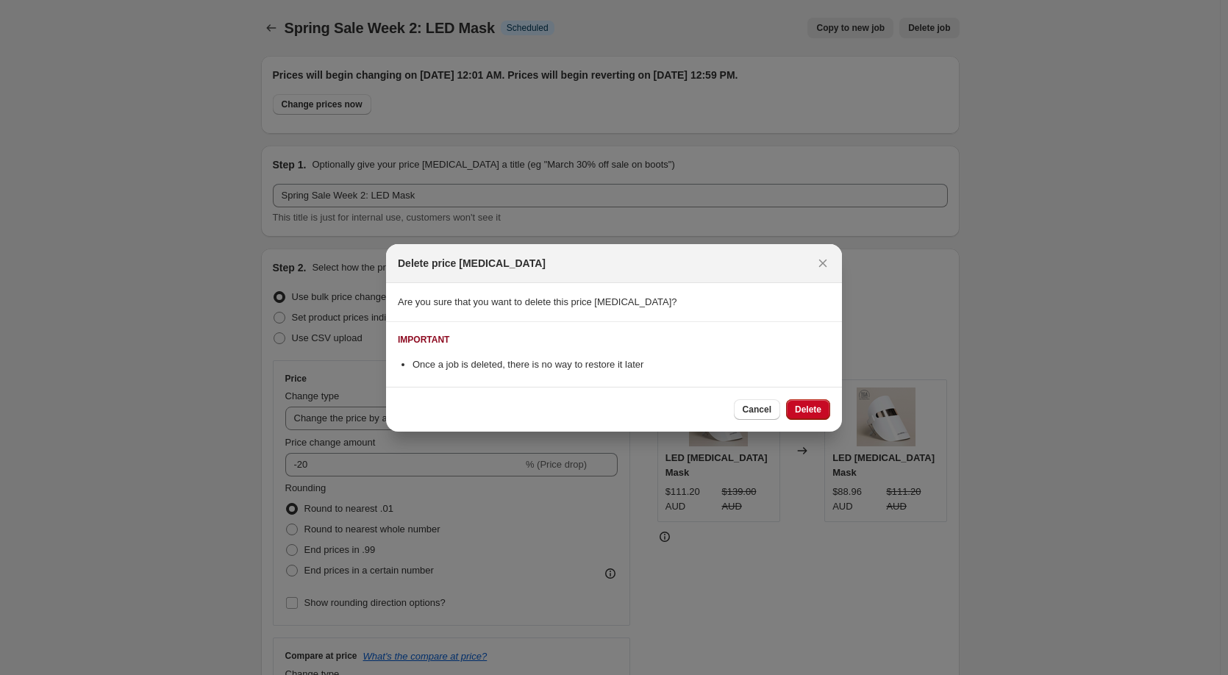
click at [811, 409] on span "Delete" at bounding box center [808, 410] width 26 height 12
